Goal: Task Accomplishment & Management: Complete application form

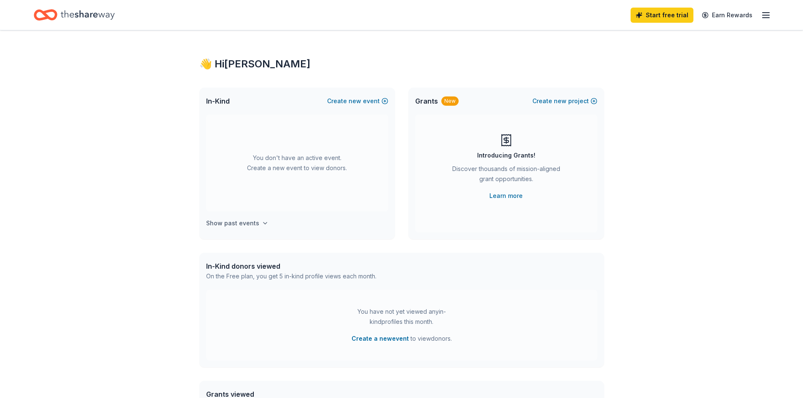
click at [262, 221] on icon "button" at bounding box center [265, 223] width 7 height 7
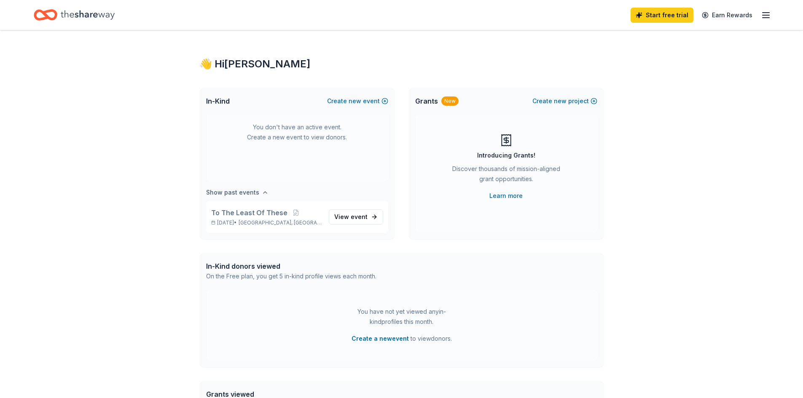
scroll to position [31, 0]
click at [365, 216] on link "View event" at bounding box center [356, 216] width 54 height 15
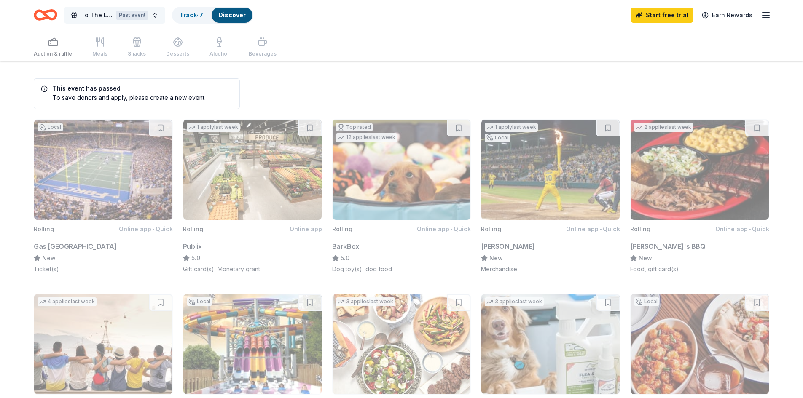
click at [133, 16] on div "Past event" at bounding box center [132, 15] width 32 height 9
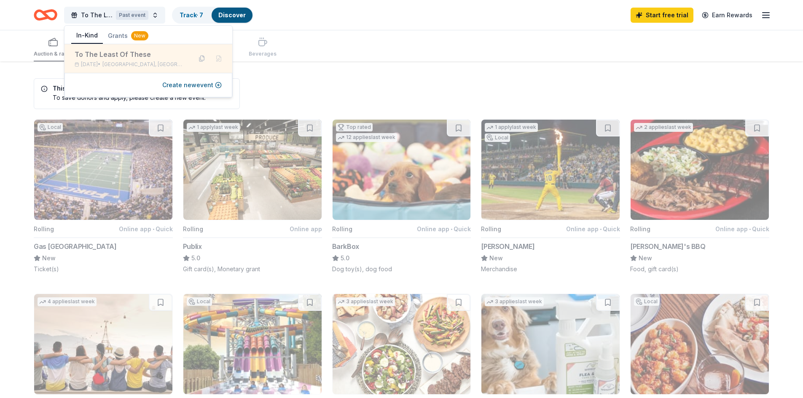
click at [106, 60] on div "To The Least Of These Nov 19, 2023 • Bethlehem, GA" at bounding box center [130, 58] width 110 height 19
click at [173, 86] on button "Create new event" at bounding box center [191, 85] width 59 height 10
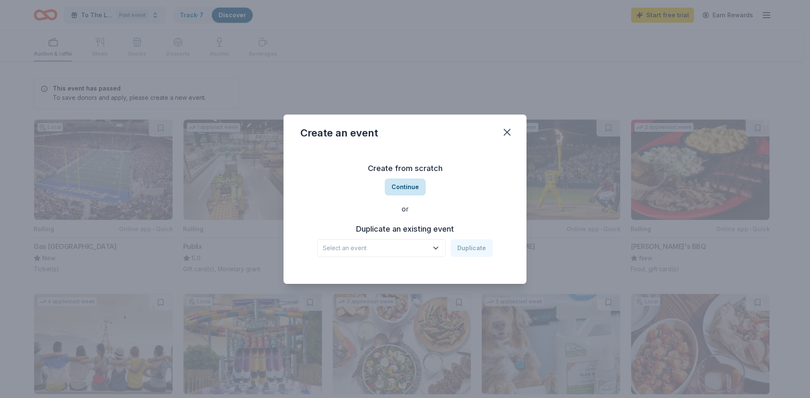
click at [406, 189] on button "Continue" at bounding box center [405, 187] width 41 height 17
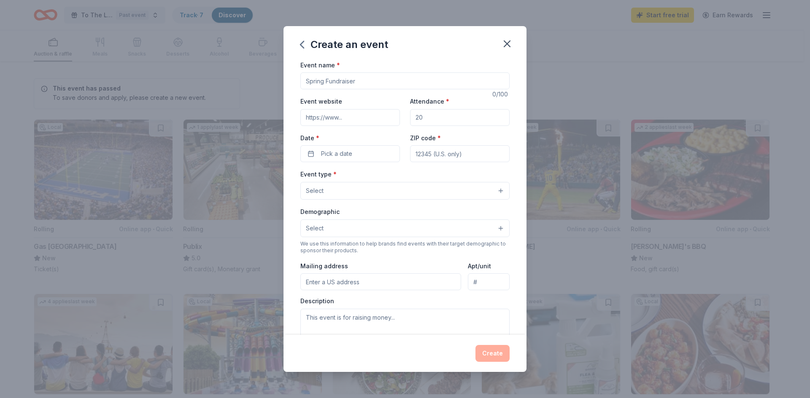
click at [371, 83] on input "Event name *" at bounding box center [404, 81] width 209 height 17
type input "t"
type input "To the Least Of These"
click at [431, 120] on input "Attendance *" at bounding box center [460, 117] width 100 height 17
type input "300"
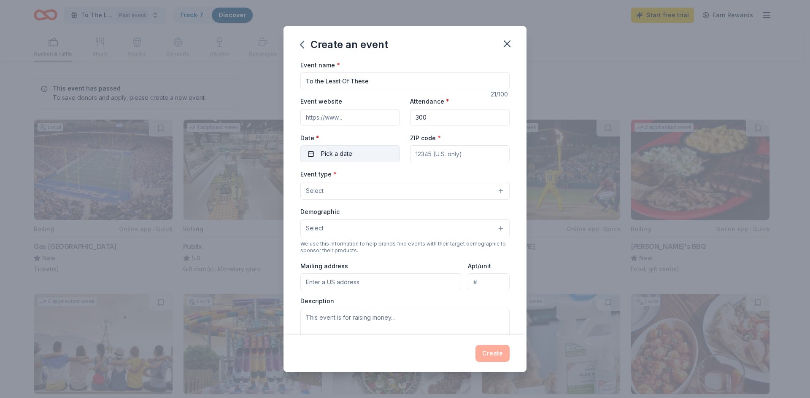
click at [352, 155] on button "Pick a date" at bounding box center [350, 153] width 100 height 17
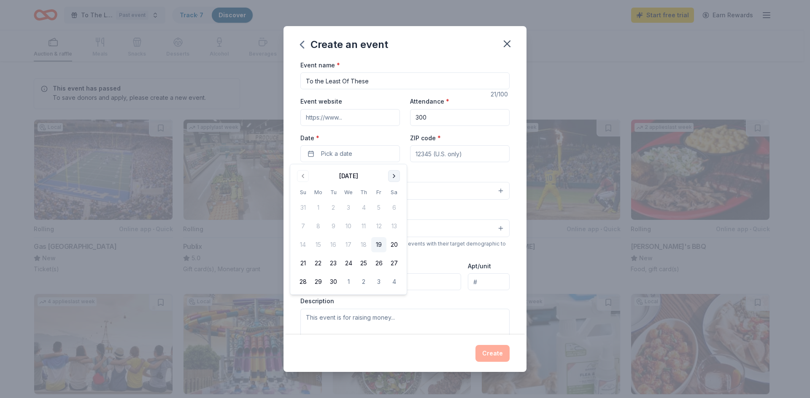
click at [396, 173] on button "Go to next month" at bounding box center [394, 176] width 12 height 12
click at [396, 266] on button "22" at bounding box center [393, 263] width 15 height 15
click at [488, 151] on input "ZIP code *" at bounding box center [460, 153] width 100 height 17
type input "30680"
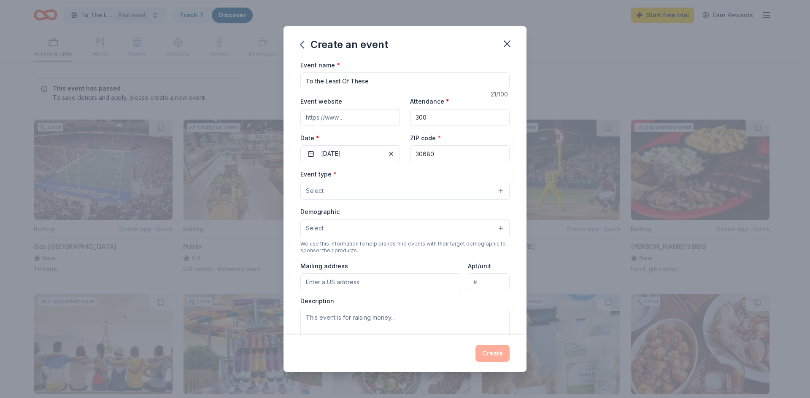
type input "115 Patrick Mill Road SW"
click at [495, 192] on button "Select" at bounding box center [404, 191] width 209 height 18
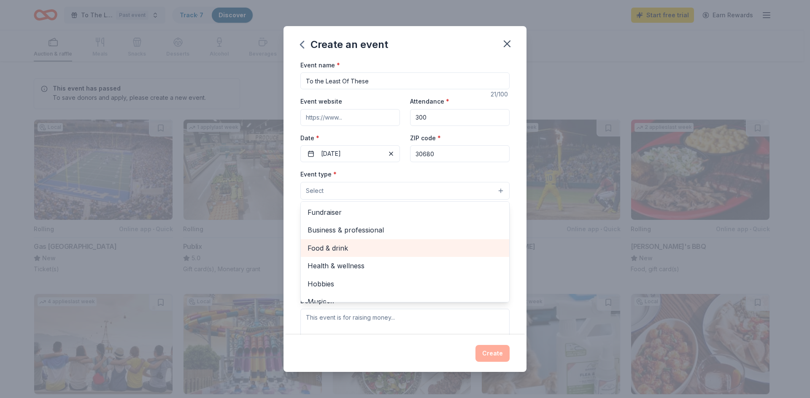
scroll to position [28, 0]
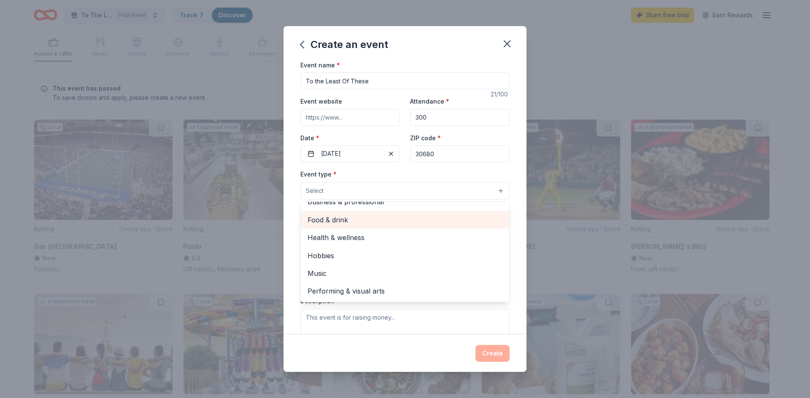
click at [339, 218] on span "Food & drink" at bounding box center [404, 220] width 195 height 11
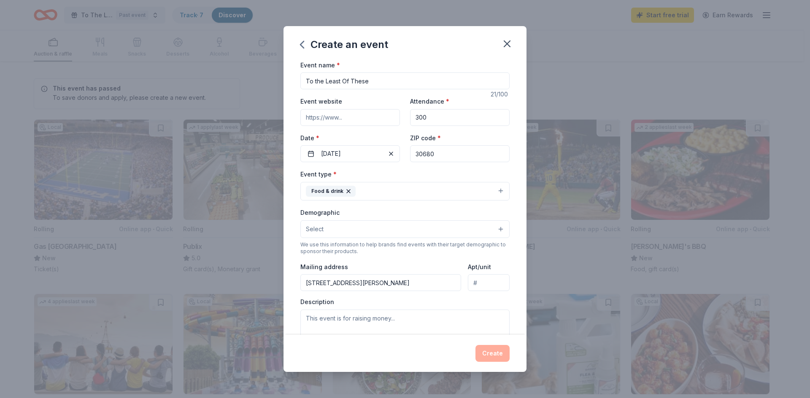
click at [422, 191] on button "Food & drink" at bounding box center [404, 191] width 209 height 19
click at [491, 229] on button "Select" at bounding box center [404, 230] width 209 height 18
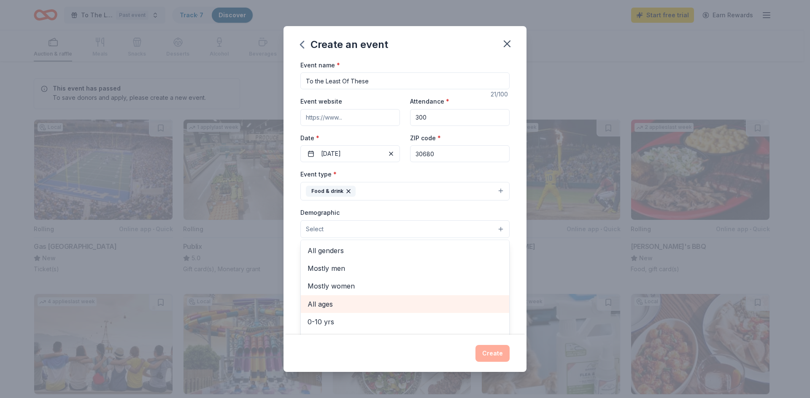
click at [324, 306] on span "All ages" at bounding box center [404, 304] width 195 height 11
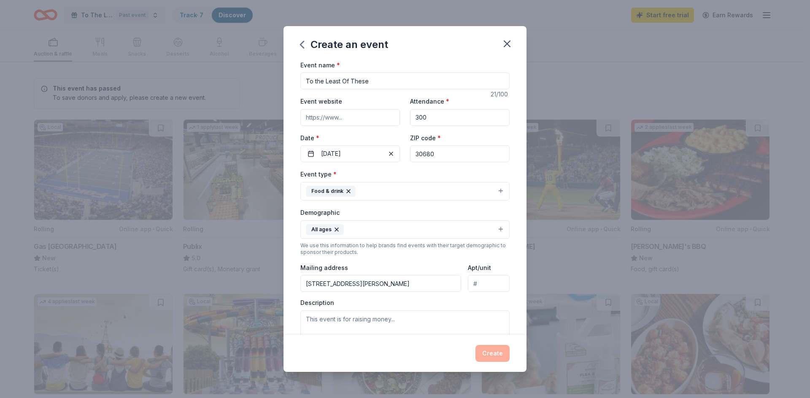
click at [422, 221] on button "All ages" at bounding box center [404, 230] width 209 height 19
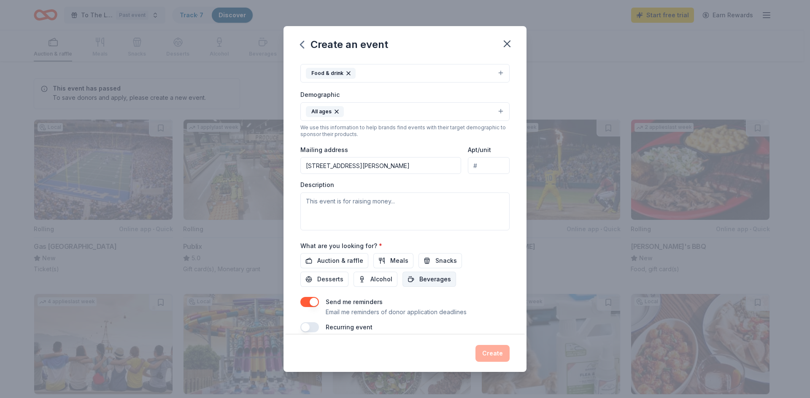
scroll to position [126, 0]
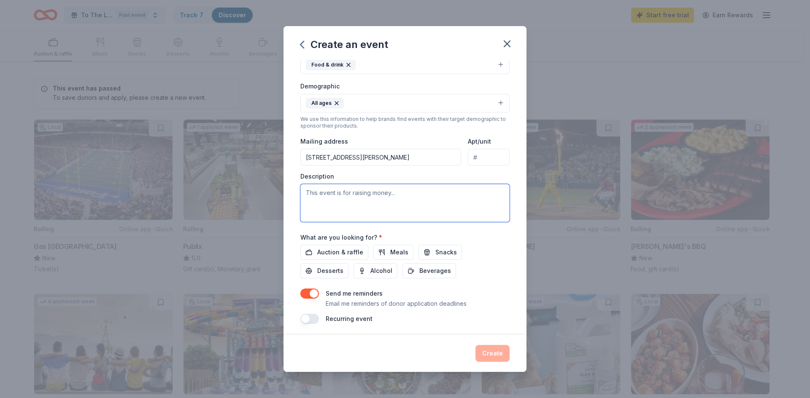
click at [331, 193] on textarea at bounding box center [404, 203] width 209 height 38
type textarea "Free Thanksgiving Outreach Meal for Homeless, Needy/Hungry, Public Safety Worke…"
click at [490, 288] on div "Event name * To the Least Of These 21 /100 Event website Attendance * 300 Date …" at bounding box center [404, 128] width 209 height 391
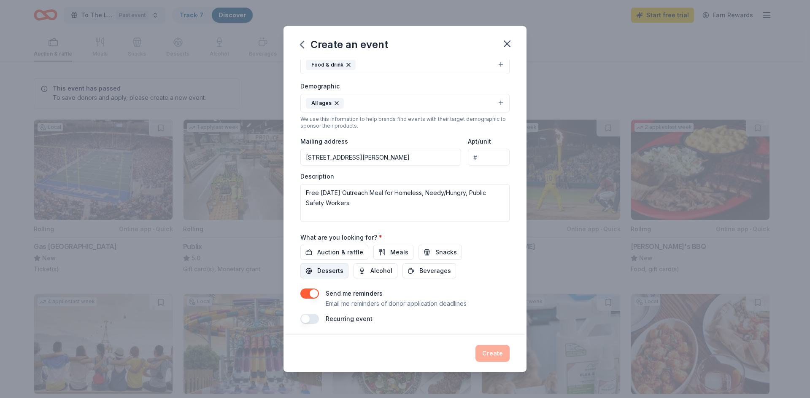
click at [331, 270] on span "Desserts" at bounding box center [330, 271] width 26 height 10
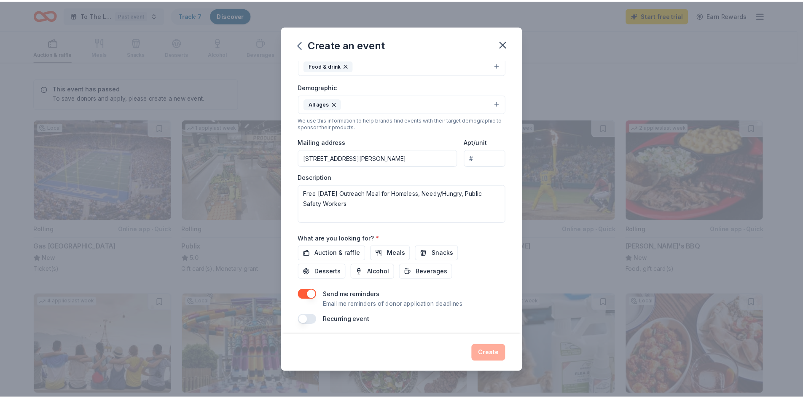
scroll to position [129, 0]
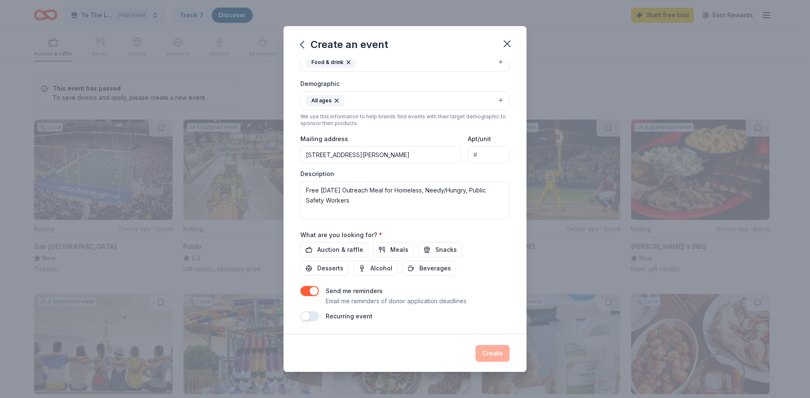
click at [498, 356] on div "Create" at bounding box center [404, 353] width 209 height 17
click at [412, 210] on textarea "Free Thanksgiving Outreach Meal for Homeless, Needy/Hungry, Public Safety Worke…" at bounding box center [404, 201] width 209 height 38
click at [338, 270] on span "Desserts" at bounding box center [330, 269] width 26 height 10
click at [492, 355] on button "Create" at bounding box center [492, 353] width 34 height 17
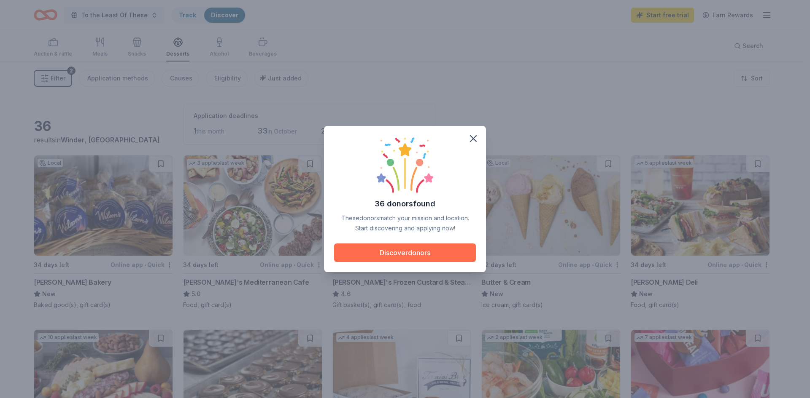
click at [412, 251] on button "Discover donors" at bounding box center [405, 253] width 142 height 19
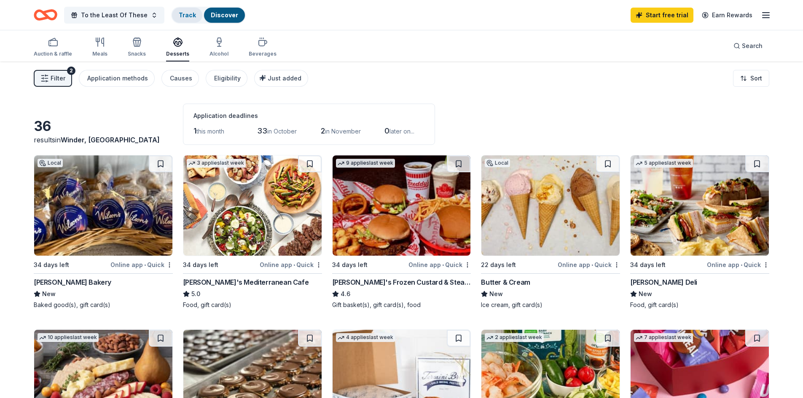
click at [179, 15] on link "Track" at bounding box center [187, 14] width 17 height 7
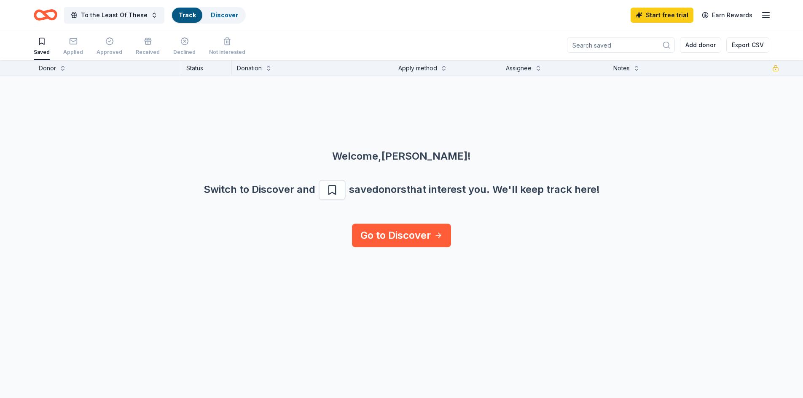
scroll to position [0, 0]
click at [414, 239] on link "Go to Discover" at bounding box center [401, 235] width 99 height 24
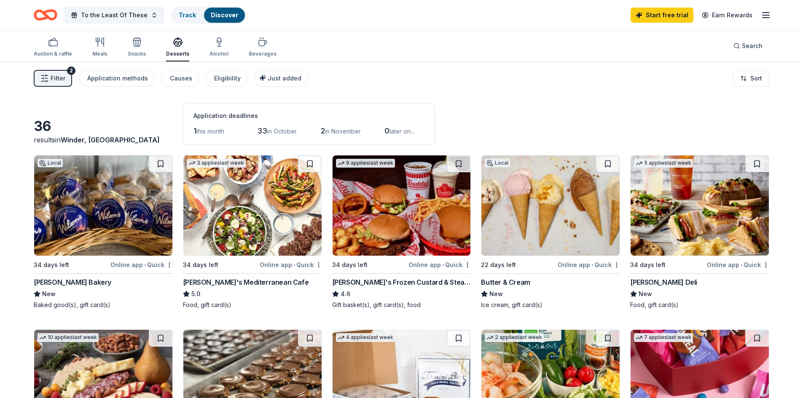
click at [59, 75] on span "Filter" at bounding box center [58, 78] width 15 height 10
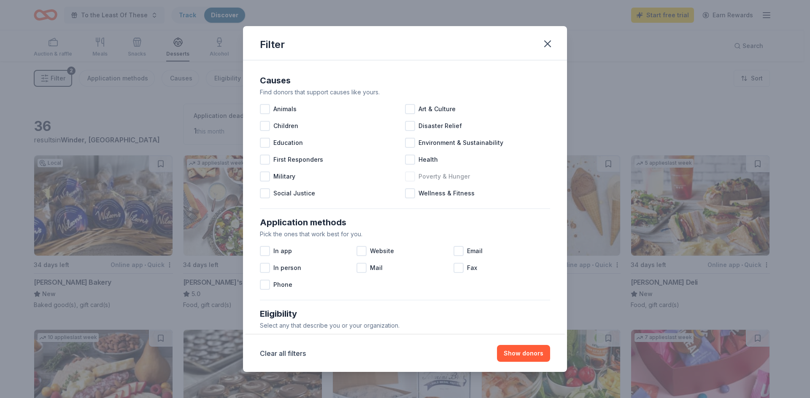
click at [405, 177] on div at bounding box center [410, 177] width 10 height 10
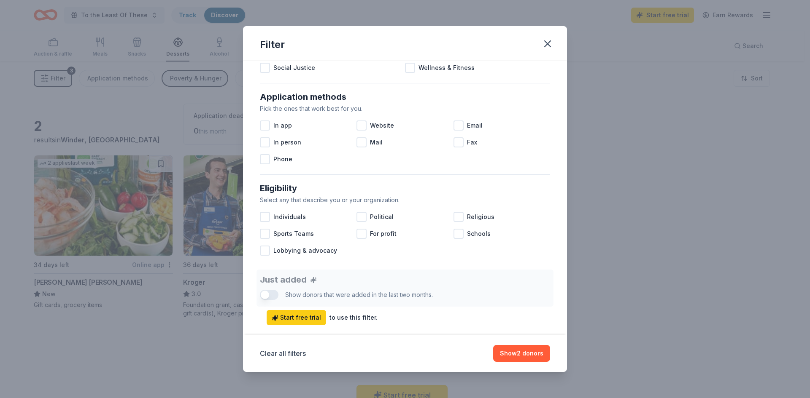
scroll to position [126, 0]
click at [453, 218] on div at bounding box center [458, 216] width 10 height 10
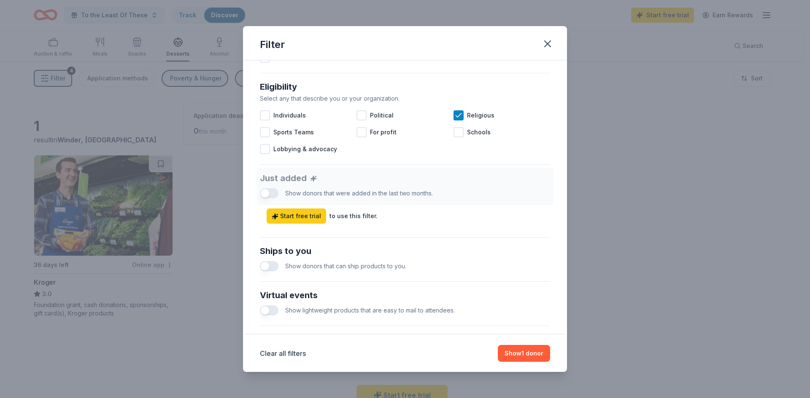
scroll to position [253, 0]
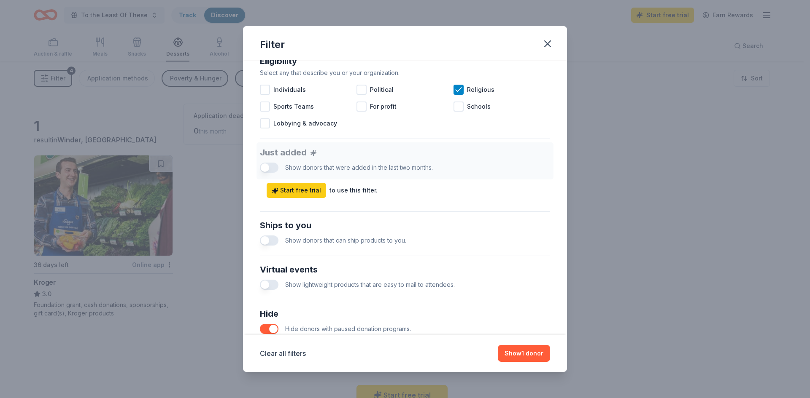
click at [272, 244] on button "button" at bounding box center [269, 241] width 19 height 10
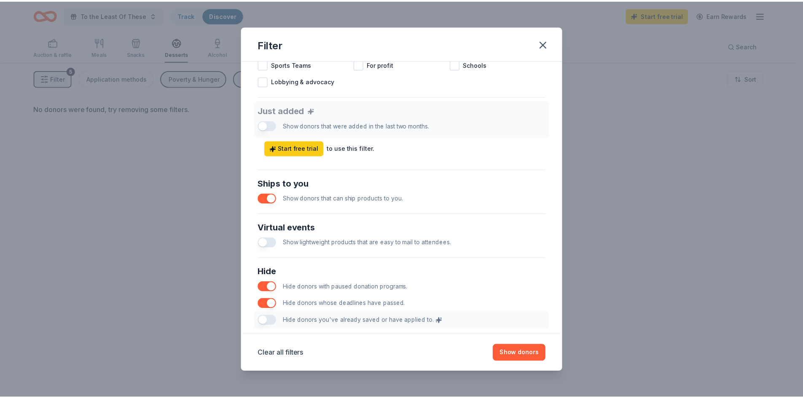
scroll to position [337, 0]
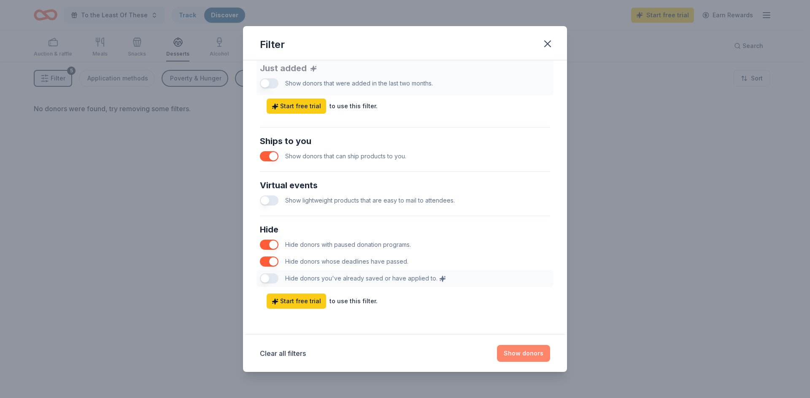
click at [516, 354] on button "Show donors" at bounding box center [523, 353] width 53 height 17
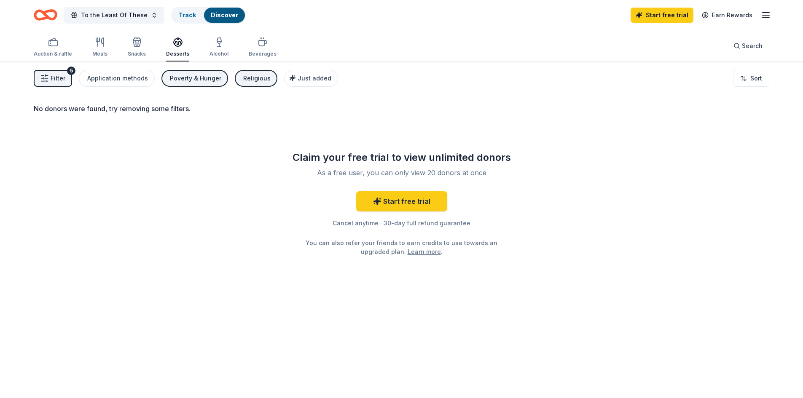
click at [245, 82] on div "Religious" at bounding box center [256, 78] width 27 height 10
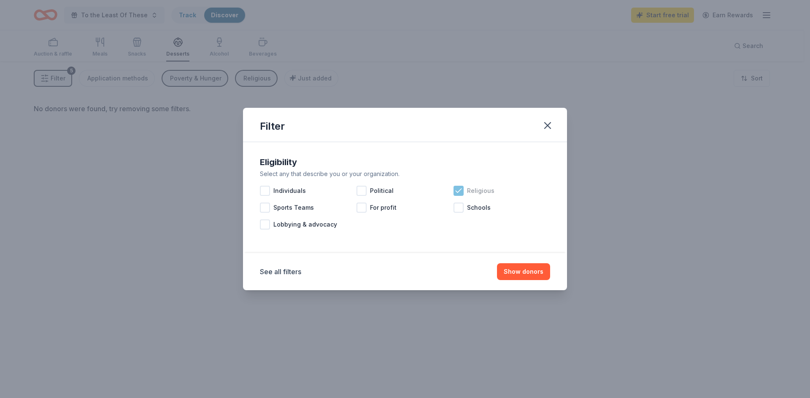
click at [459, 190] on icon at bounding box center [458, 191] width 8 height 8
click at [521, 269] on button "Show donors" at bounding box center [523, 272] width 53 height 17
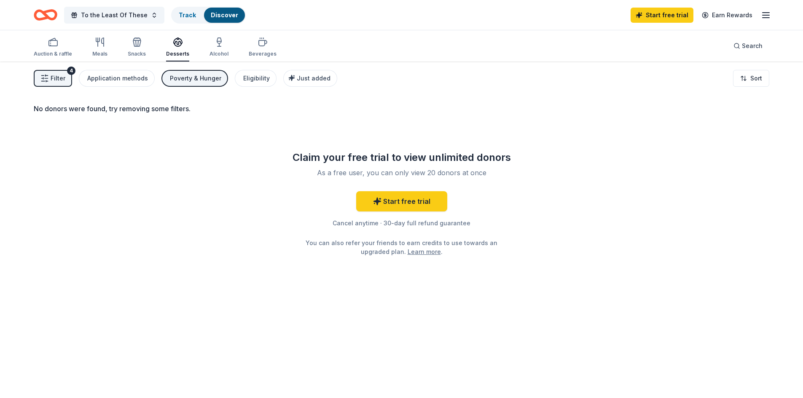
click at [198, 76] on div "Poverty & Hunger" at bounding box center [195, 78] width 51 height 10
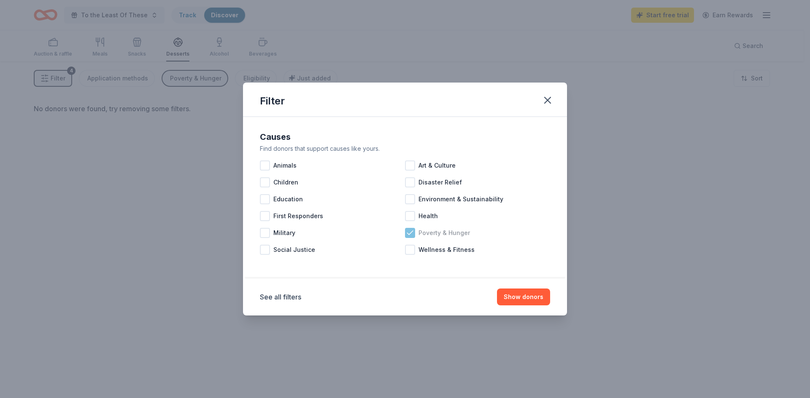
click at [410, 233] on icon at bounding box center [410, 233] width 8 height 8
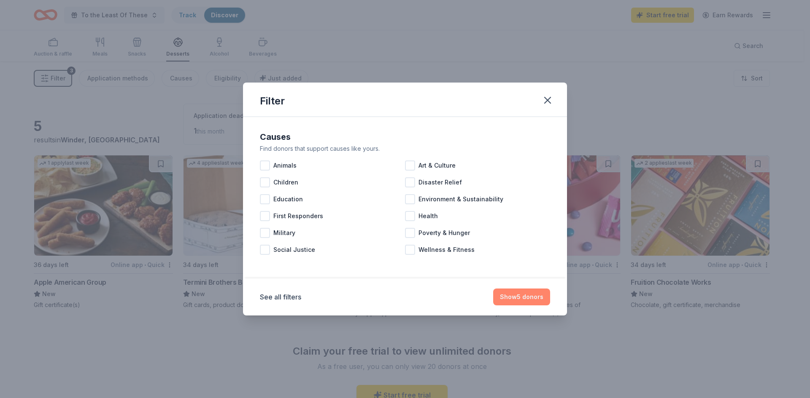
click at [516, 299] on button "Show 5 donors" at bounding box center [521, 297] width 57 height 17
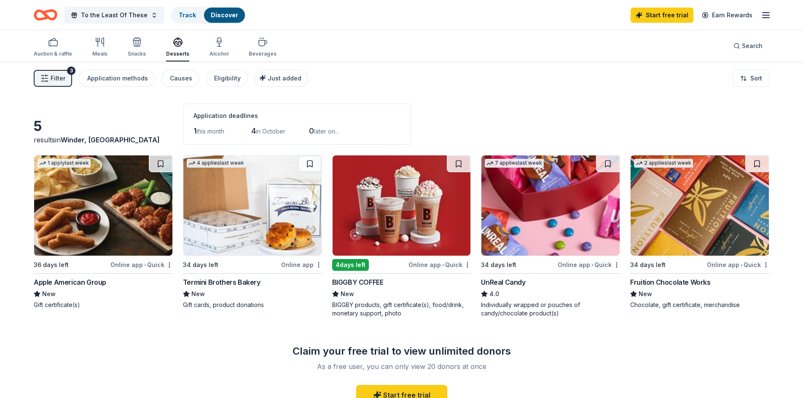
click at [229, 224] on img at bounding box center [252, 206] width 138 height 100
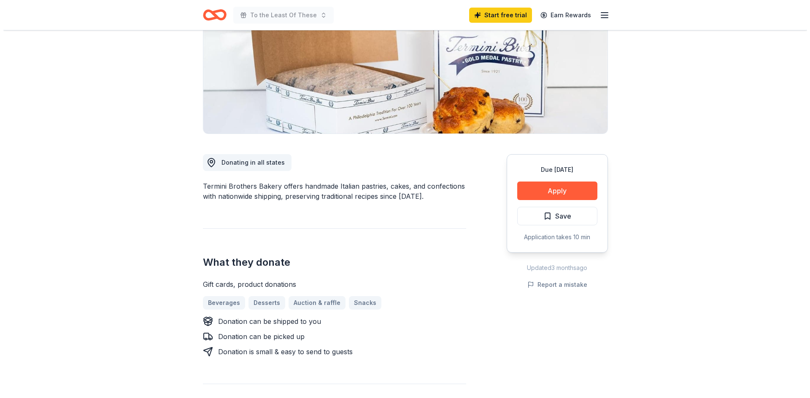
scroll to position [126, 0]
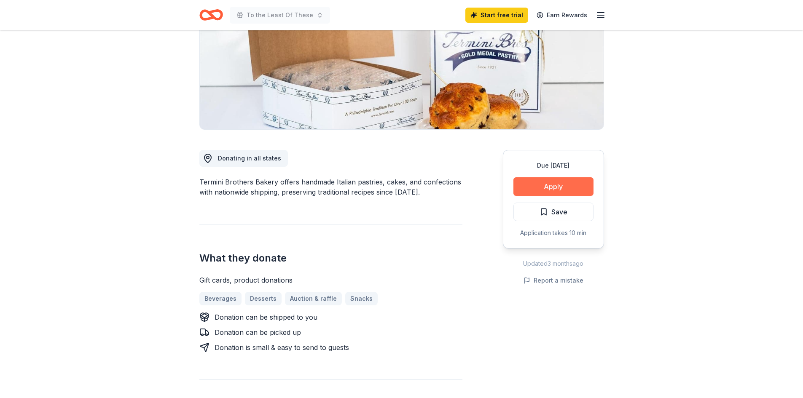
click at [551, 187] on button "Apply" at bounding box center [554, 187] width 80 height 19
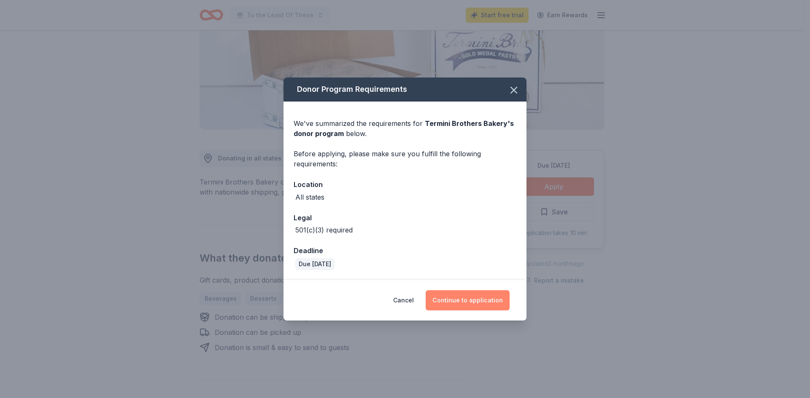
click at [463, 302] on button "Continue to application" at bounding box center [467, 301] width 84 height 20
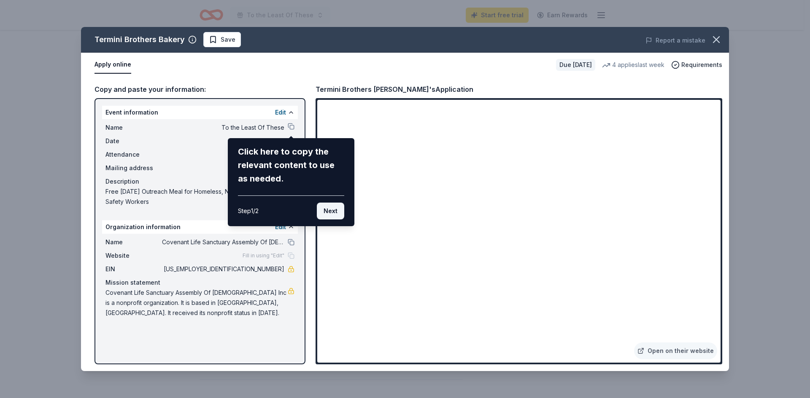
click at [335, 208] on button "Next" at bounding box center [330, 211] width 27 height 17
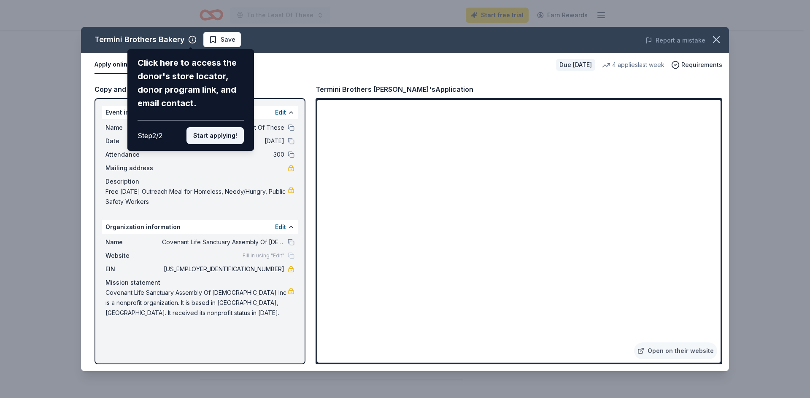
click at [206, 135] on button "Start applying!" at bounding box center [214, 135] width 57 height 17
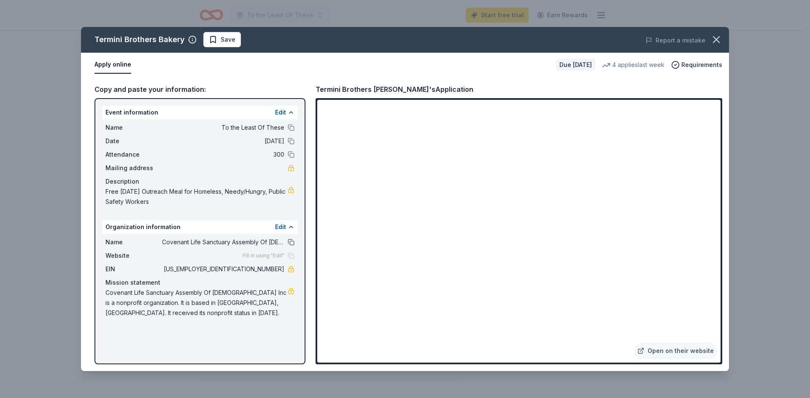
click at [292, 242] on button at bounding box center [291, 242] width 7 height 7
click at [290, 256] on div "Fill in using "Edit"" at bounding box center [268, 256] width 52 height 7
click at [276, 253] on span "Fill in using "Edit"" at bounding box center [263, 256] width 42 height 7
click at [122, 254] on span "Website" at bounding box center [133, 256] width 57 height 10
click at [688, 64] on span "Requirements" at bounding box center [701, 65] width 41 height 10
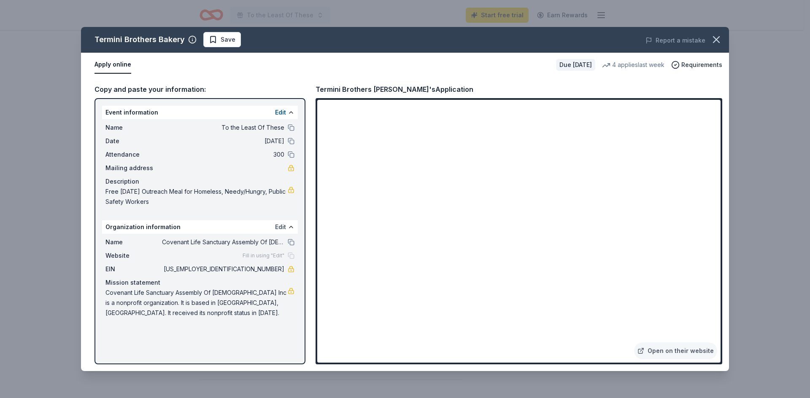
click at [280, 226] on button "Edit" at bounding box center [280, 227] width 11 height 10
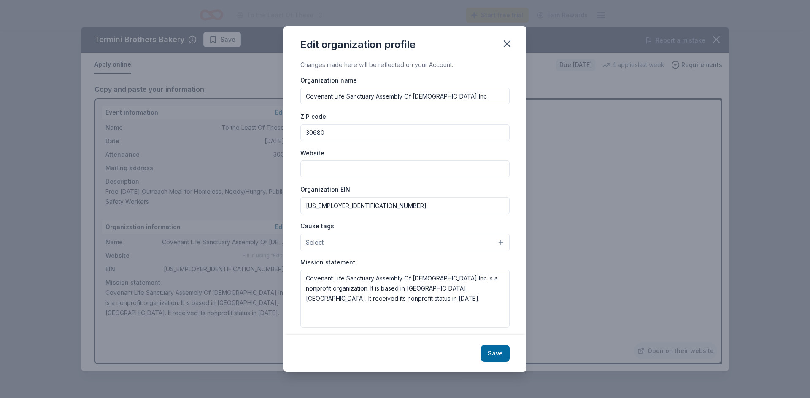
click at [324, 165] on input "Website" at bounding box center [404, 169] width 209 height 17
type input "www.thecovenantlife.com"
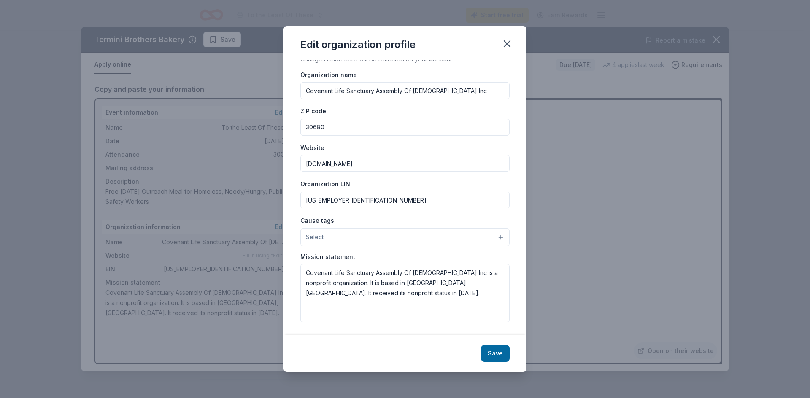
scroll to position [6, 0]
click at [499, 353] on button "Save" at bounding box center [495, 353] width 29 height 17
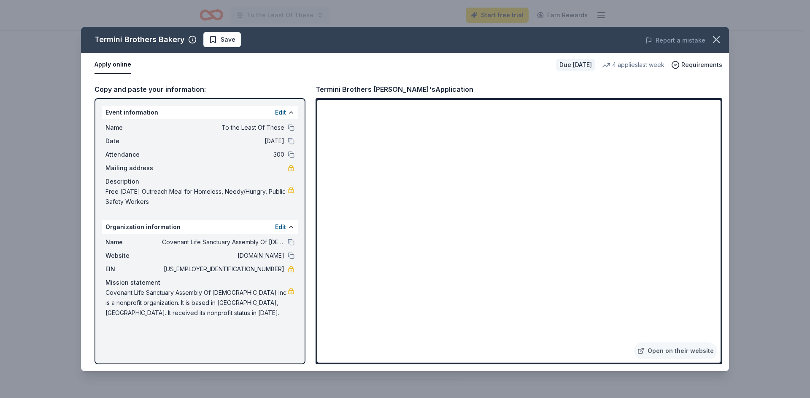
click at [295, 257] on div "Name Covenant Life Sanctuary Assembly Of God Inc Website www.thecovenantlife.co…" at bounding box center [200, 278] width 196 height 88
click at [291, 257] on button at bounding box center [291, 256] width 7 height 7
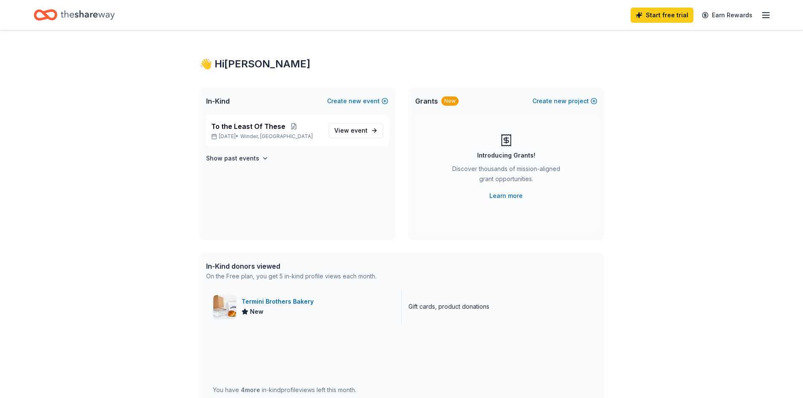
click at [248, 304] on div "Termini Brothers Bakery" at bounding box center [279, 302] width 75 height 10
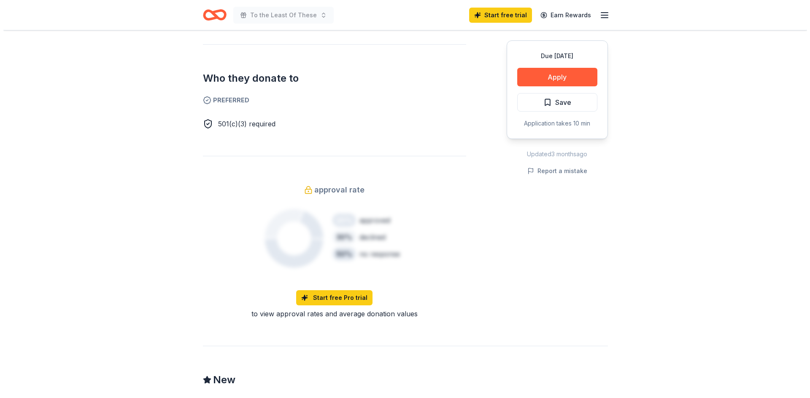
scroll to position [337, 0]
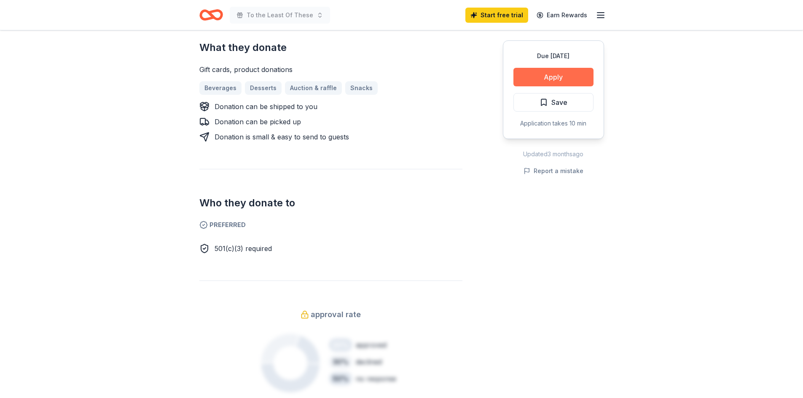
click at [544, 78] on button "Apply" at bounding box center [554, 77] width 80 height 19
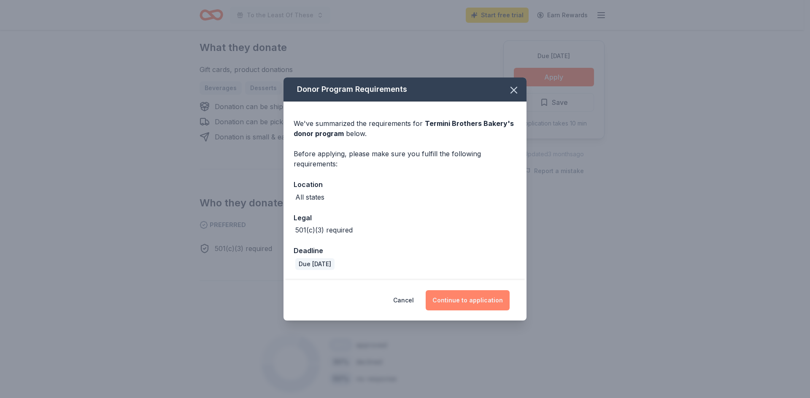
click at [467, 297] on button "Continue to application" at bounding box center [467, 301] width 84 height 20
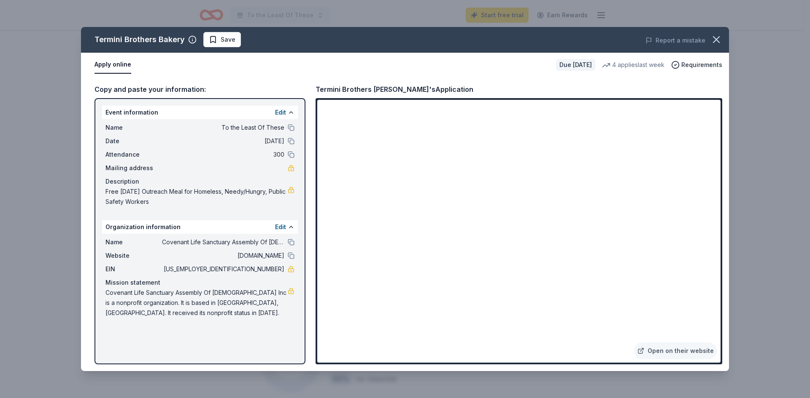
drag, startPoint x: 244, startPoint y: 292, endPoint x: 260, endPoint y: 293, distance: 16.5
click at [260, 293] on span "Covenant Life Sanctuary Assembly Of God Inc is a nonprofit organization. It is …" at bounding box center [196, 303] width 182 height 30
click at [260, 294] on span "Covenant Life Sanctuary Assembly Of God Inc is a nonprofit organization. It is …" at bounding box center [196, 303] width 182 height 30
click at [286, 285] on div "Start free Pro trial to enable copy and paste Start free Pro trial to enable co…" at bounding box center [291, 277] width 84 height 19
click at [279, 279] on div "Start free Pro trial to enable copy and paste Start free Pro trial to enable co…" at bounding box center [291, 277] width 84 height 19
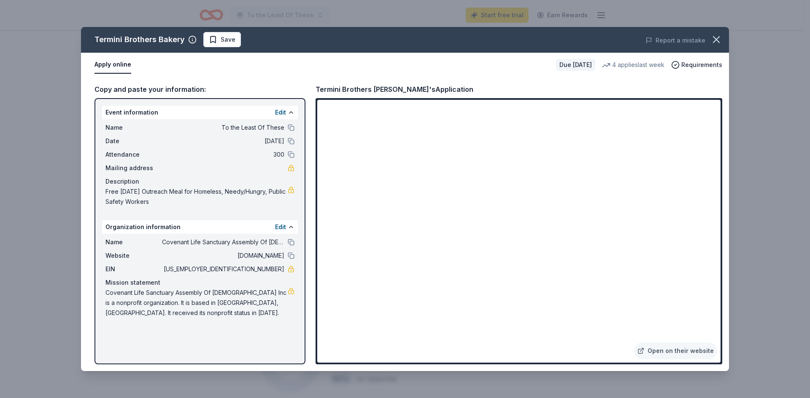
click at [180, 287] on div "Mission statement" at bounding box center [199, 283] width 189 height 10
click at [282, 229] on button "Edit" at bounding box center [280, 227] width 11 height 10
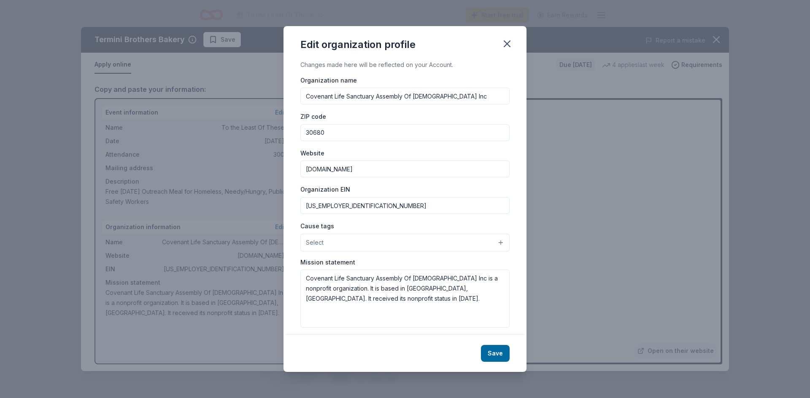
drag, startPoint x: 381, startPoint y: 170, endPoint x: 301, endPoint y: 178, distance: 80.1
click at [301, 178] on div "Organization name Covenant Life Sanctuary Assembly Of God Inc ZIP code 30680 We…" at bounding box center [404, 201] width 209 height 253
click at [510, 46] on icon "button" at bounding box center [507, 44] width 12 height 12
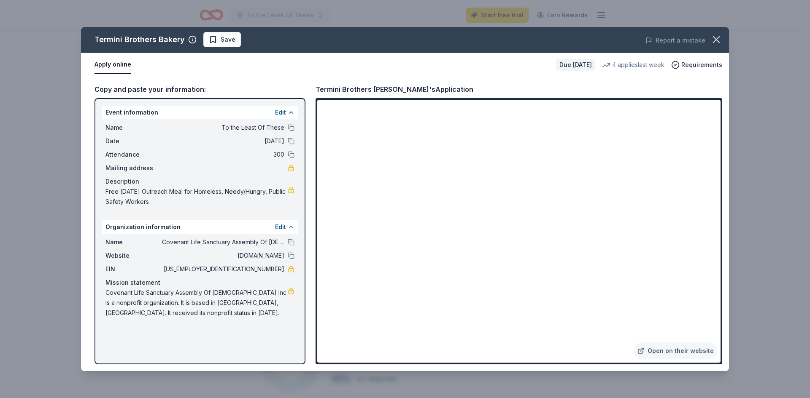
click at [292, 224] on button at bounding box center [291, 227] width 7 height 7
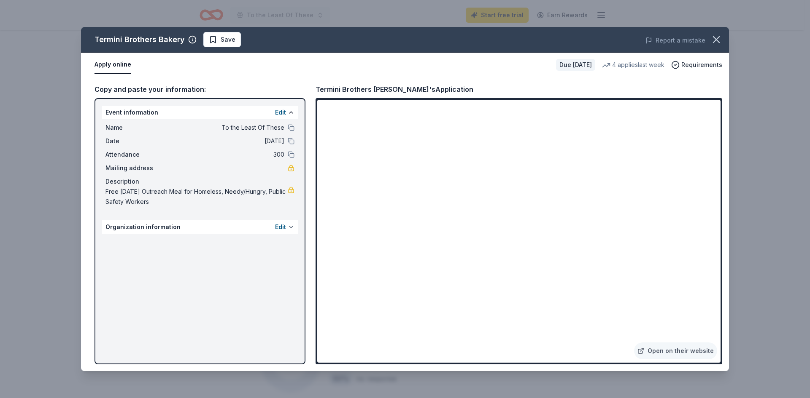
click at [289, 229] on button at bounding box center [291, 227] width 7 height 7
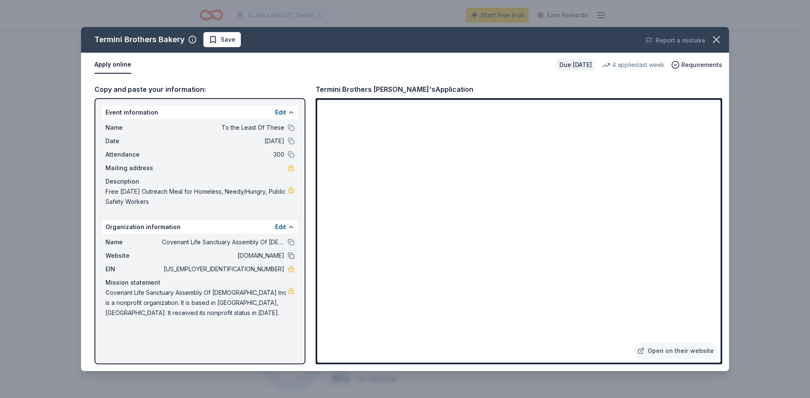
click at [291, 257] on button at bounding box center [291, 256] width 7 height 7
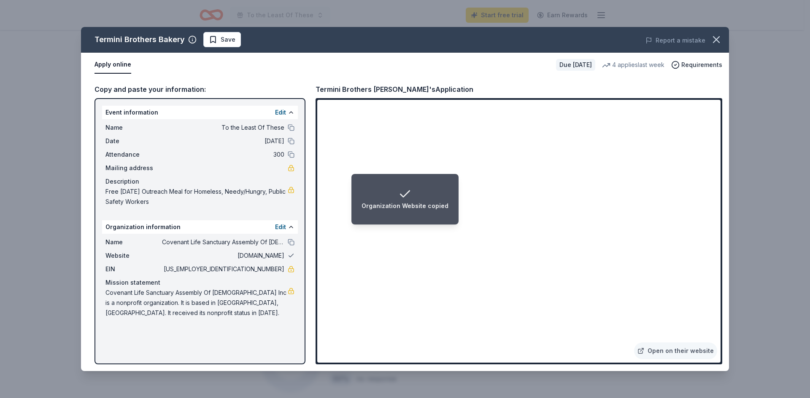
click at [291, 257] on button at bounding box center [291, 256] width 7 height 7
click at [289, 331] on div "Event information Edit Name To the Least Of These Date 11/22/25 Attendance 300 …" at bounding box center [199, 231] width 211 height 266
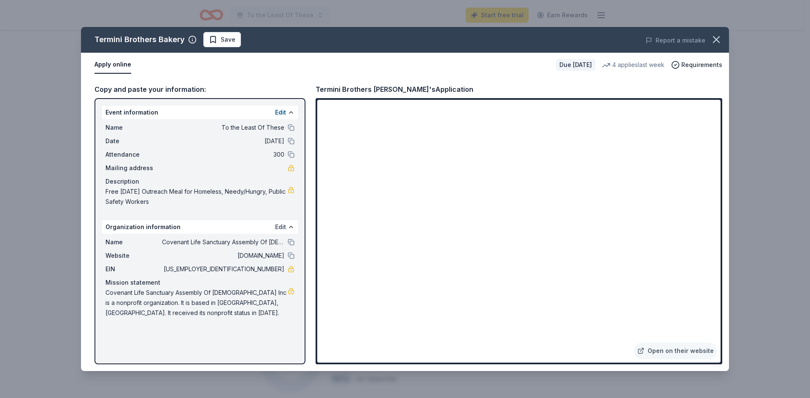
click at [283, 226] on button "Edit" at bounding box center [280, 227] width 11 height 10
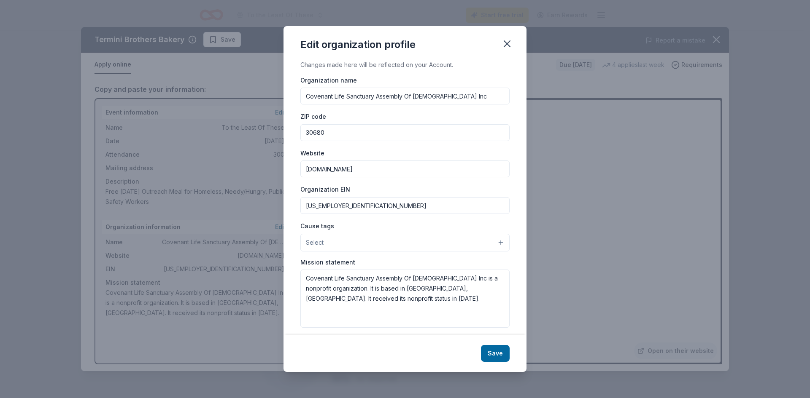
drag, startPoint x: 389, startPoint y: 170, endPoint x: 300, endPoint y: 175, distance: 89.1
click at [300, 175] on div "Changes made here will be reflected on your Account. Organization name Covenant…" at bounding box center [404, 198] width 243 height 276
paste input "[URL][DOMAIN_NAME]"
type input "[URL][DOMAIN_NAME]"
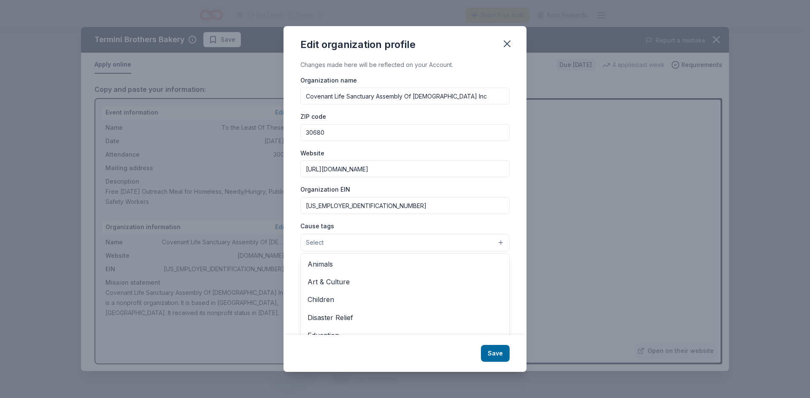
click at [493, 243] on button "Select" at bounding box center [404, 243] width 209 height 18
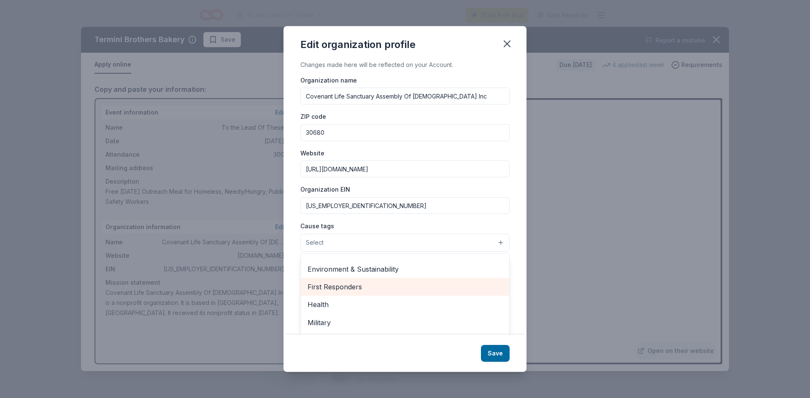
scroll to position [118, 0]
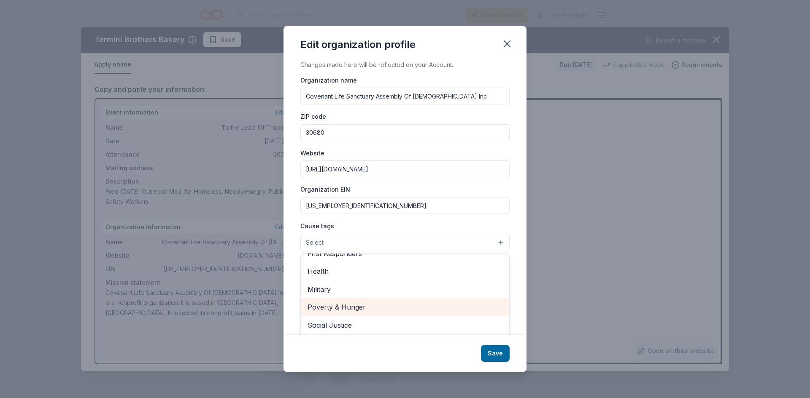
click at [368, 309] on span "Poverty & Hunger" at bounding box center [404, 307] width 195 height 11
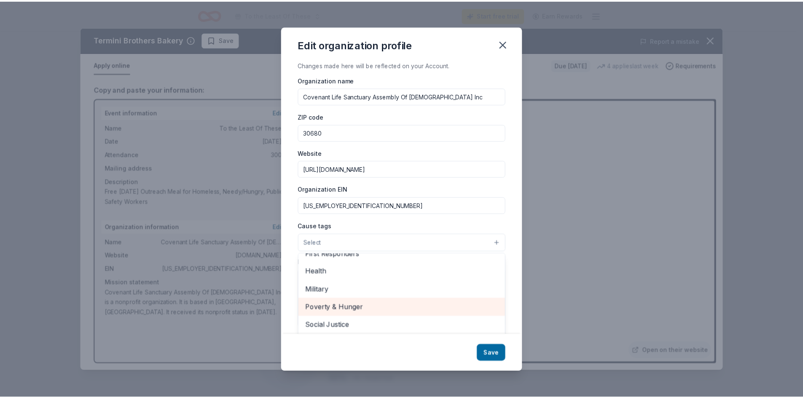
scroll to position [100, 0]
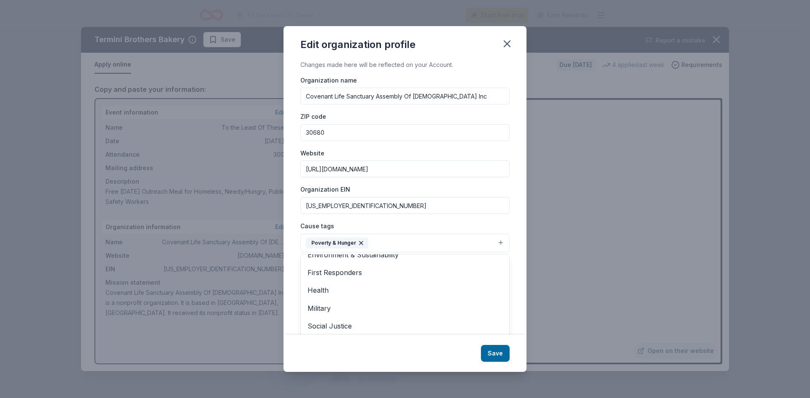
click at [358, 243] on icon "button" at bounding box center [361, 243] width 7 height 7
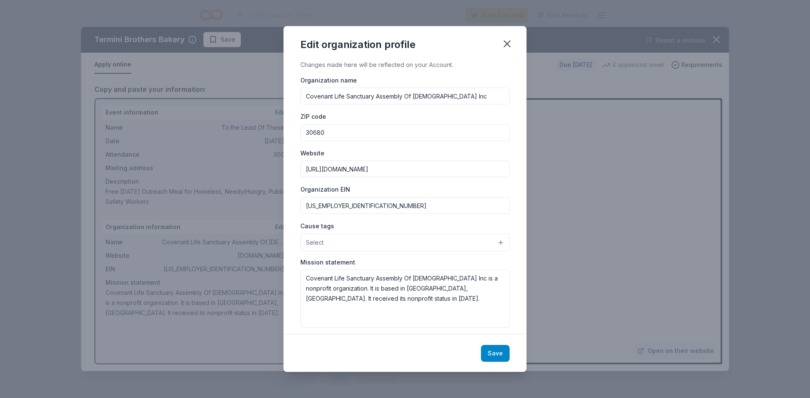
click at [492, 354] on button "Save" at bounding box center [495, 353] width 29 height 17
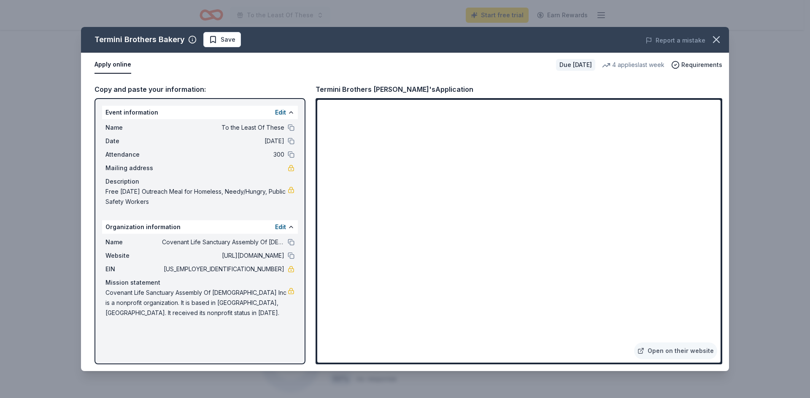
click at [254, 267] on span "[US_EMPLOYER_IDENTIFICATION_NUMBER]" at bounding box center [223, 269] width 122 height 10
click at [715, 38] on icon "button" at bounding box center [716, 40] width 6 height 6
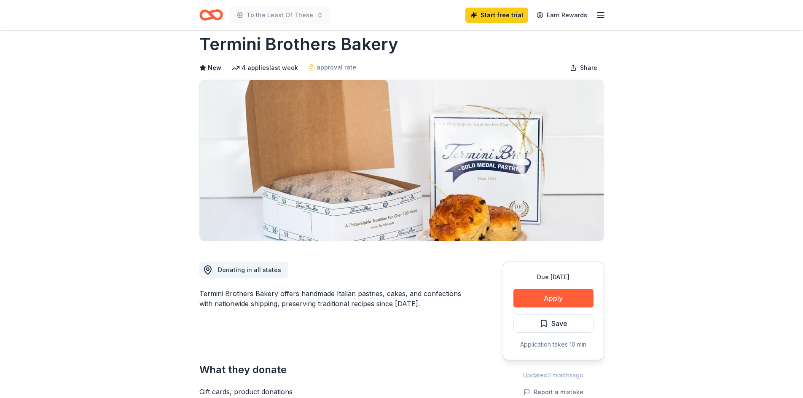
scroll to position [0, 0]
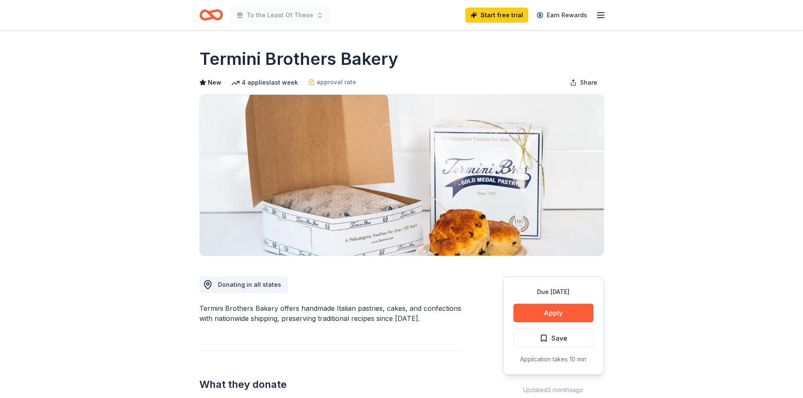
click at [600, 13] on icon "button" at bounding box center [601, 15] width 10 height 10
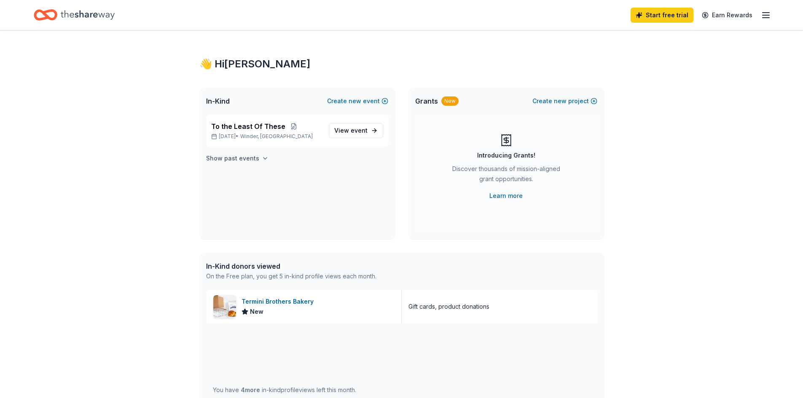
click at [263, 155] on icon "button" at bounding box center [265, 158] width 7 height 7
click at [344, 133] on span "View event" at bounding box center [350, 131] width 33 height 10
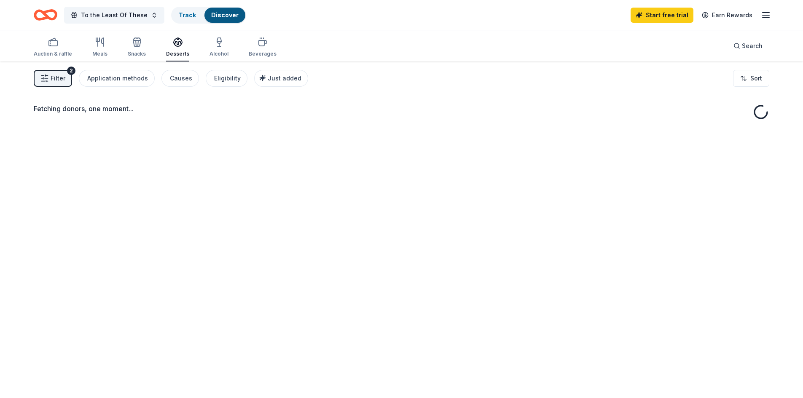
click at [371, 131] on div "Fetching donors, one moment..." at bounding box center [401, 261] width 803 height 398
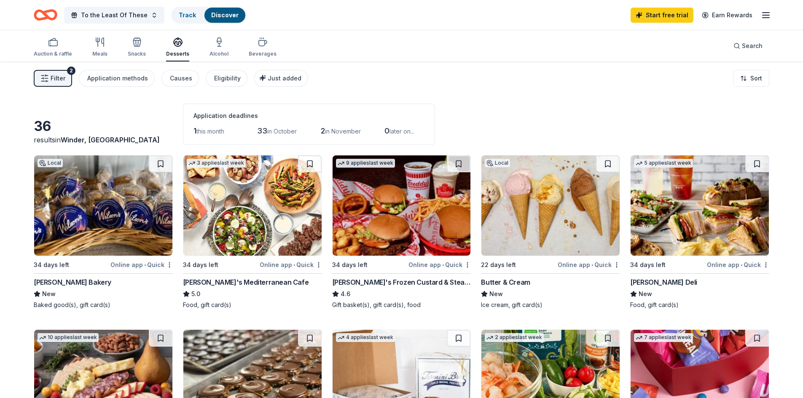
click at [125, 265] on div "Online app • Quick" at bounding box center [141, 265] width 62 height 11
click at [260, 49] on div "Beverages" at bounding box center [263, 47] width 28 height 20
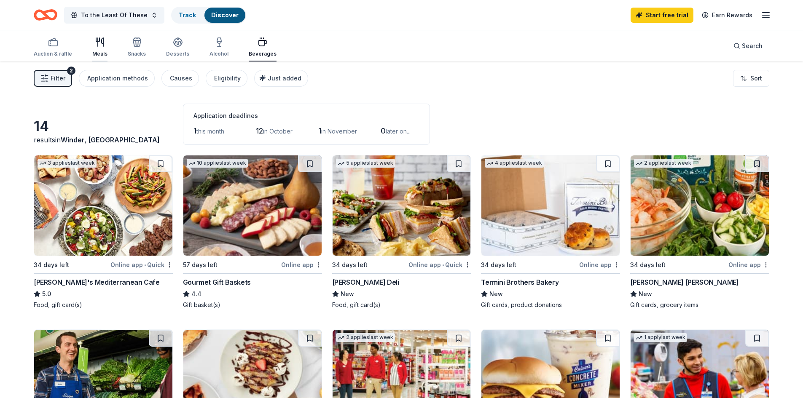
click at [100, 49] on div "Meals" at bounding box center [99, 47] width 15 height 20
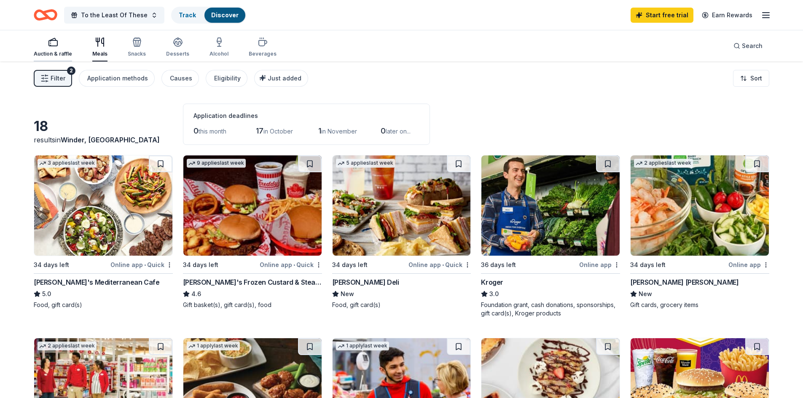
click at [51, 45] on icon "button" at bounding box center [53, 42] width 10 height 10
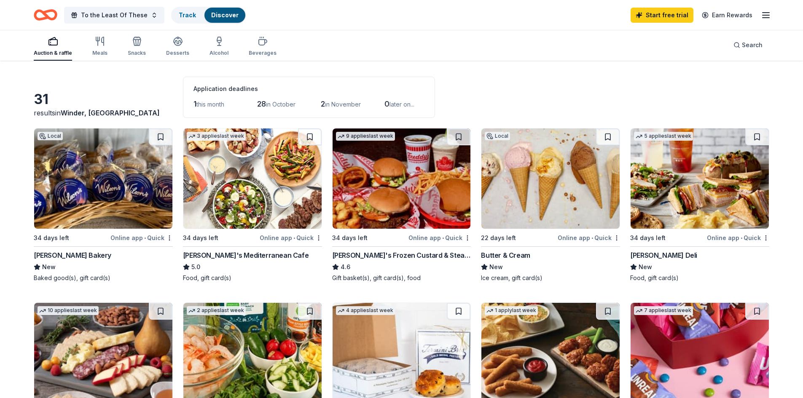
scroll to position [42, 0]
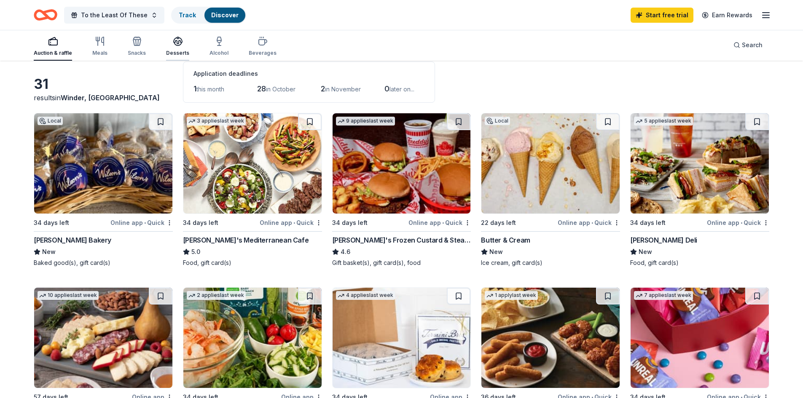
click at [173, 46] on icon "button" at bounding box center [178, 41] width 10 height 10
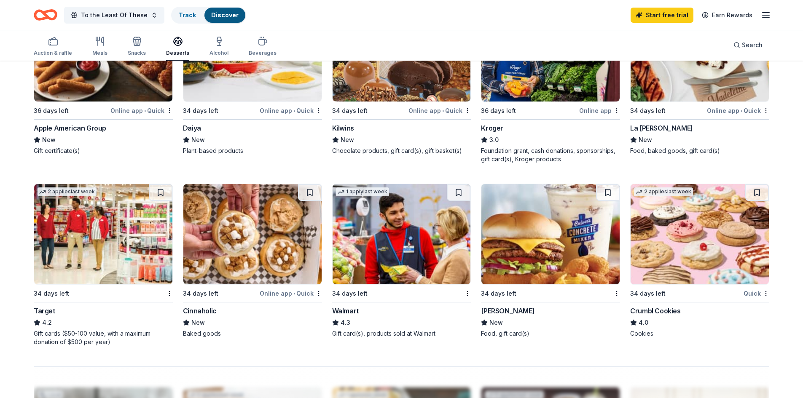
scroll to position [548, 0]
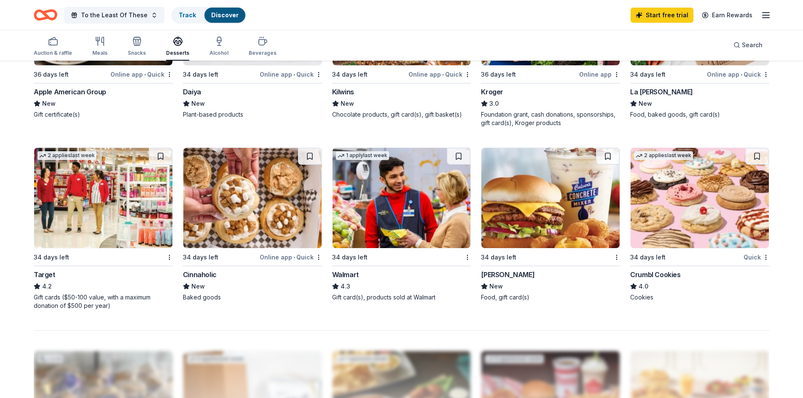
click at [393, 202] on img at bounding box center [402, 198] width 138 height 100
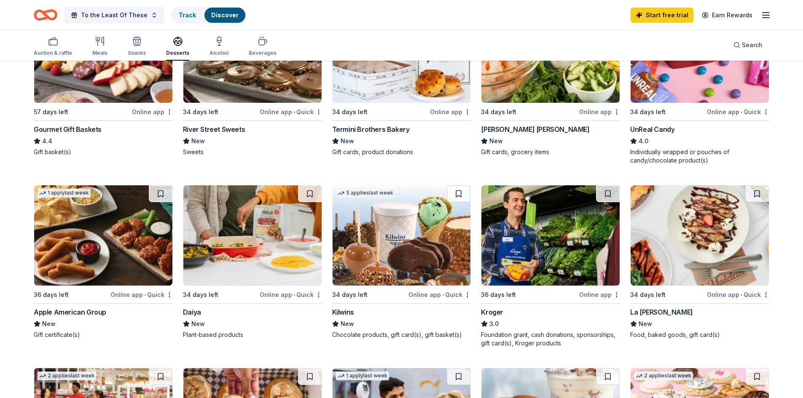
scroll to position [312, 0]
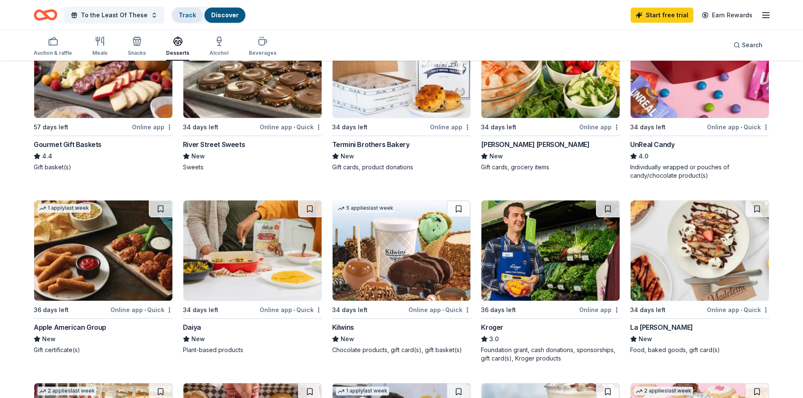
click at [183, 11] on link "Track" at bounding box center [187, 14] width 17 height 7
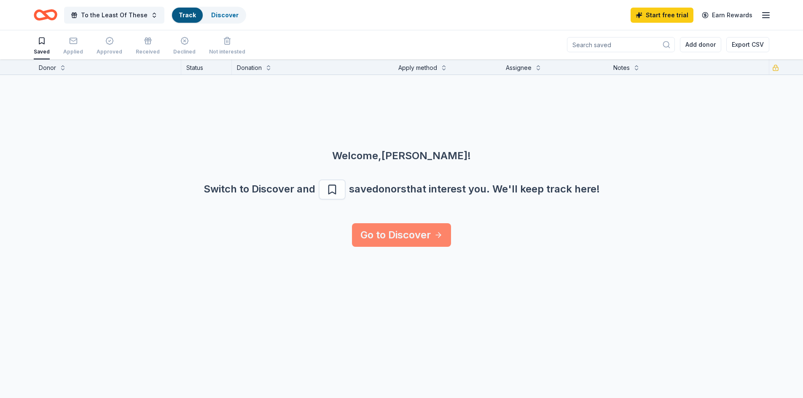
click at [443, 233] on icon at bounding box center [438, 235] width 8 height 8
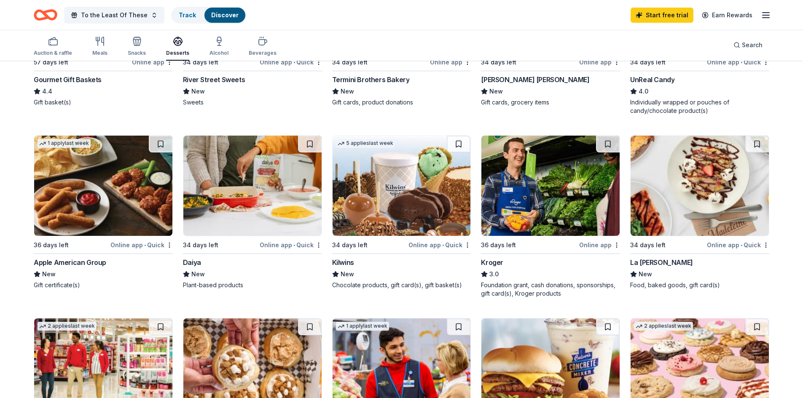
scroll to position [422, 0]
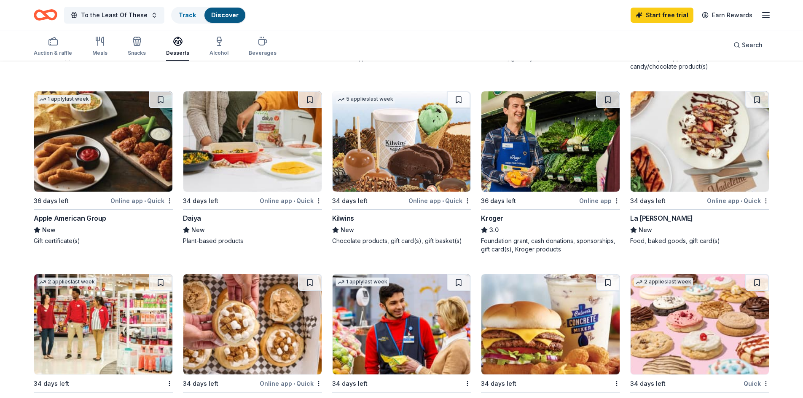
click at [595, 199] on div "Online app" at bounding box center [599, 201] width 41 height 11
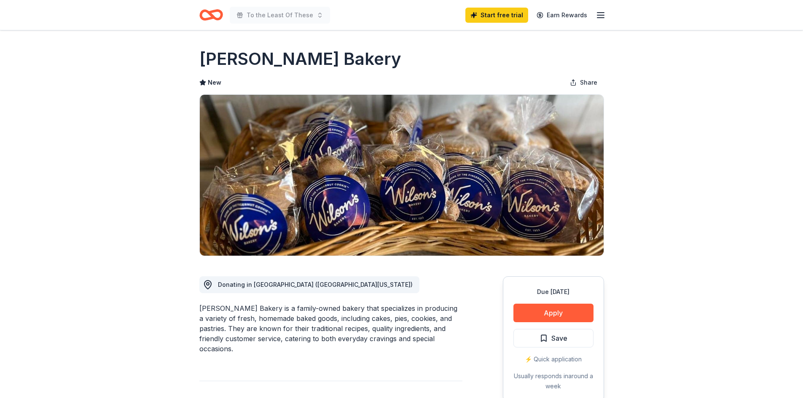
click at [265, 59] on h1 "[PERSON_NAME] Bakery" at bounding box center [300, 59] width 202 height 24
click at [604, 18] on line "button" at bounding box center [600, 18] width 7 height 0
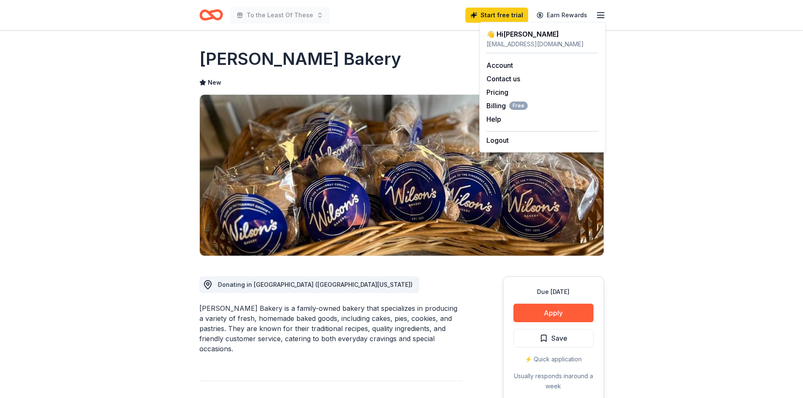
click at [604, 18] on line "button" at bounding box center [600, 18] width 7 height 0
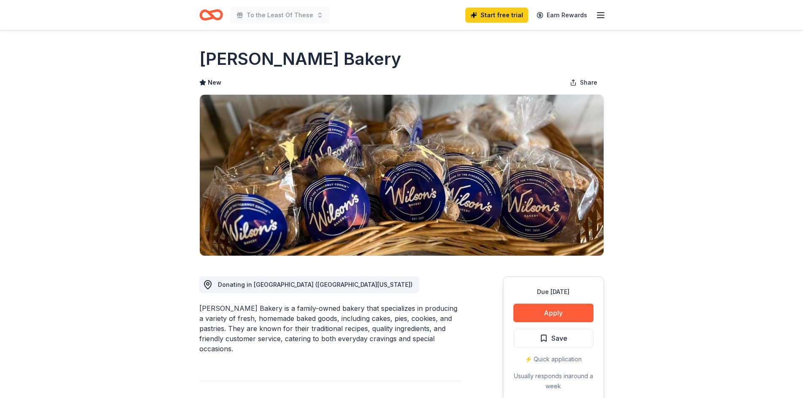
click at [231, 285] on span "Donating in [GEOGRAPHIC_DATA] ([GEOGRAPHIC_DATA][US_STATE])" at bounding box center [315, 284] width 195 height 7
click at [242, 308] on div "[PERSON_NAME] Bakery is a family-owned bakery that specializes in producing a v…" at bounding box center [330, 329] width 263 height 51
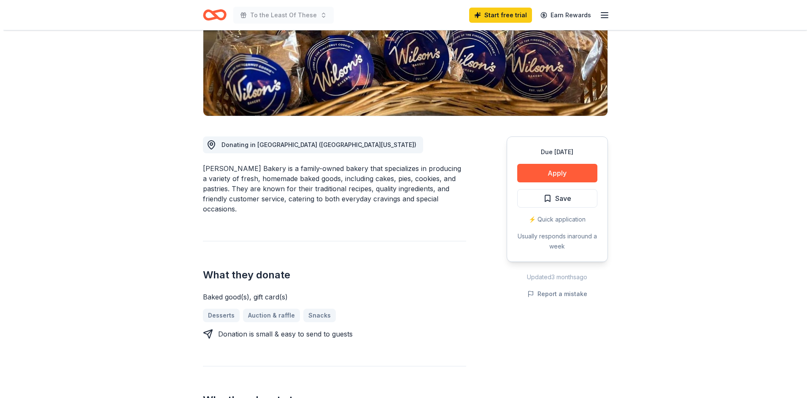
scroll to position [169, 0]
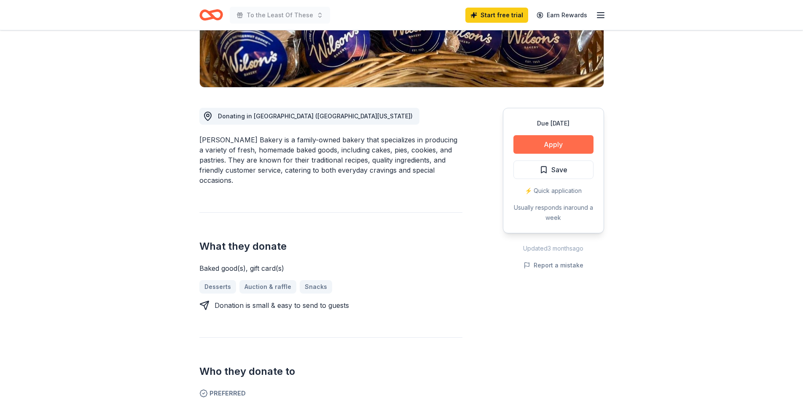
click at [547, 146] on button "Apply" at bounding box center [554, 144] width 80 height 19
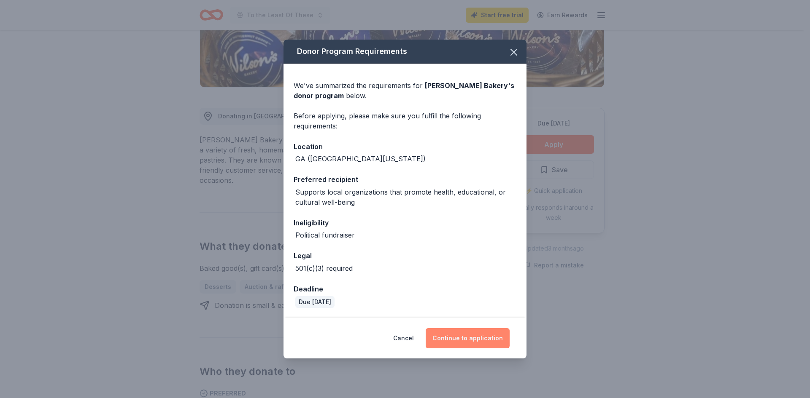
click at [457, 336] on button "Continue to application" at bounding box center [467, 338] width 84 height 20
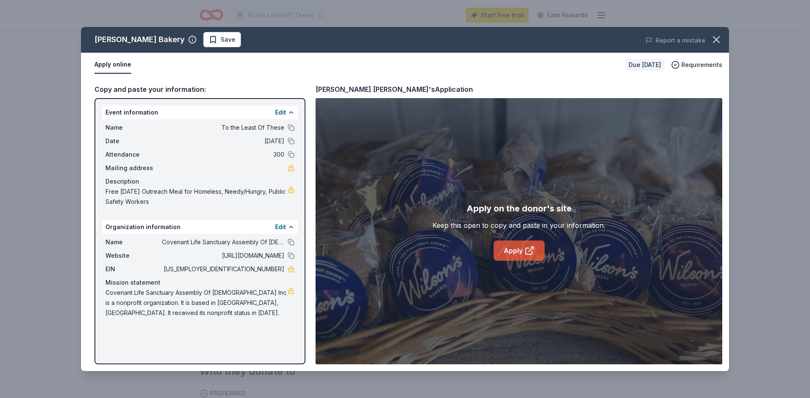
click at [522, 253] on link "Apply" at bounding box center [518, 251] width 51 height 20
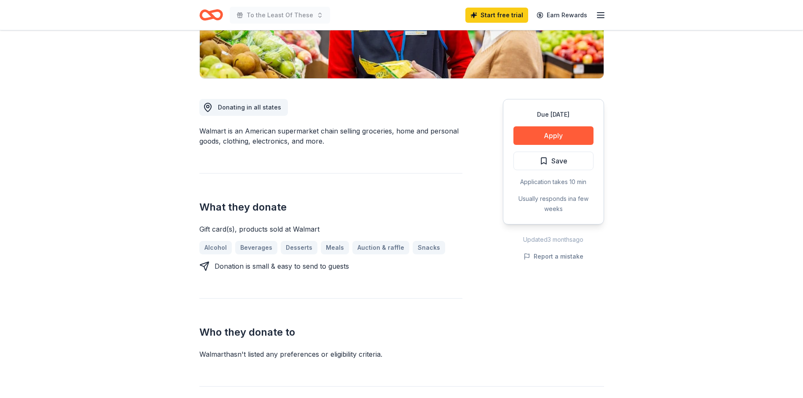
scroll to position [126, 0]
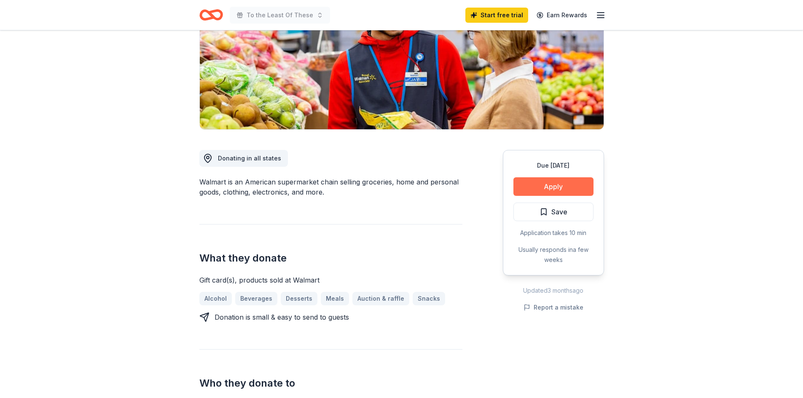
click at [551, 186] on button "Apply" at bounding box center [554, 187] width 80 height 19
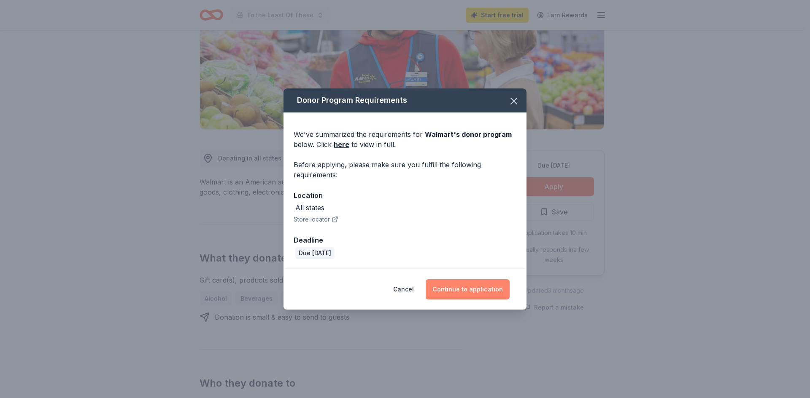
click at [454, 287] on button "Continue to application" at bounding box center [467, 290] width 84 height 20
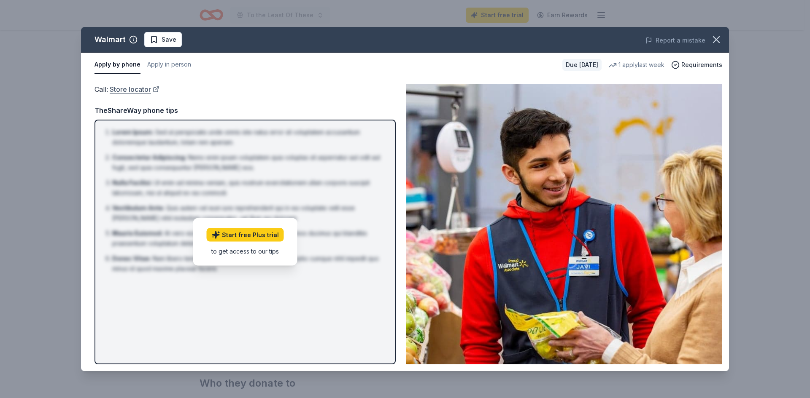
click at [145, 89] on link "Store locator" at bounding box center [135, 89] width 50 height 11
click at [246, 252] on div "to get access to our tips" at bounding box center [245, 251] width 77 height 9
click at [697, 65] on span "Requirements" at bounding box center [701, 65] width 41 height 10
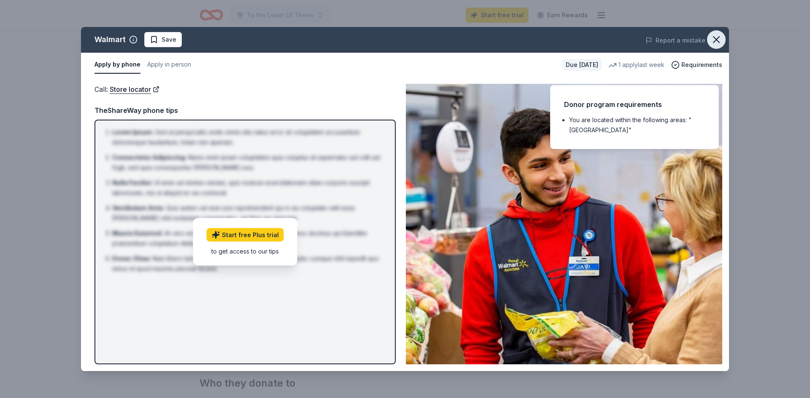
click at [719, 41] on icon "button" at bounding box center [716, 40] width 12 height 12
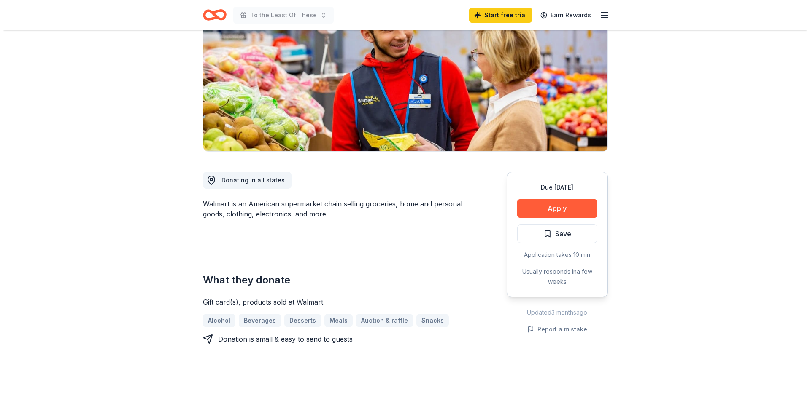
scroll to position [84, 0]
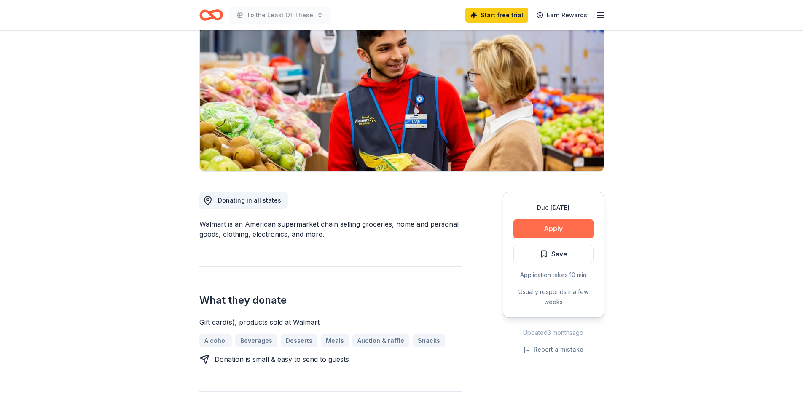
click at [562, 230] on button "Apply" at bounding box center [554, 229] width 80 height 19
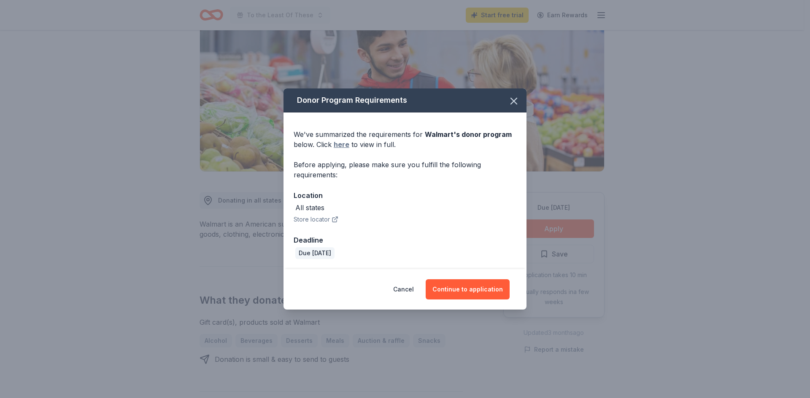
click at [340, 145] on link "here" at bounding box center [342, 145] width 16 height 10
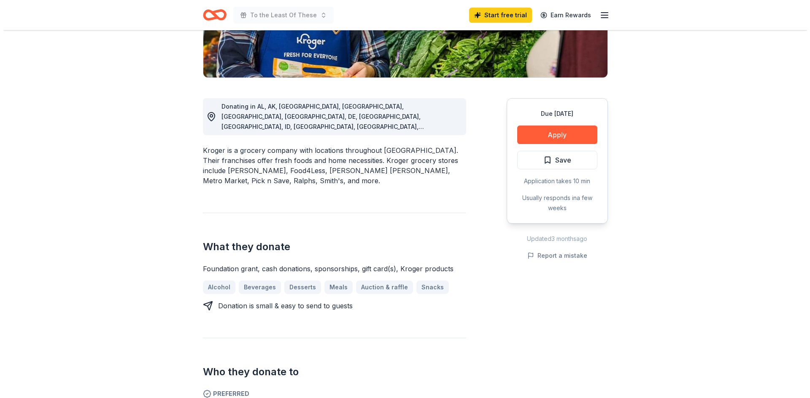
scroll to position [169, 0]
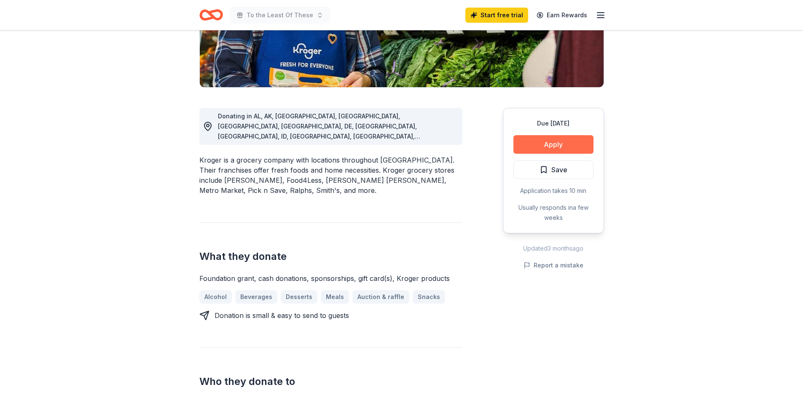
click at [544, 143] on button "Apply" at bounding box center [554, 144] width 80 height 19
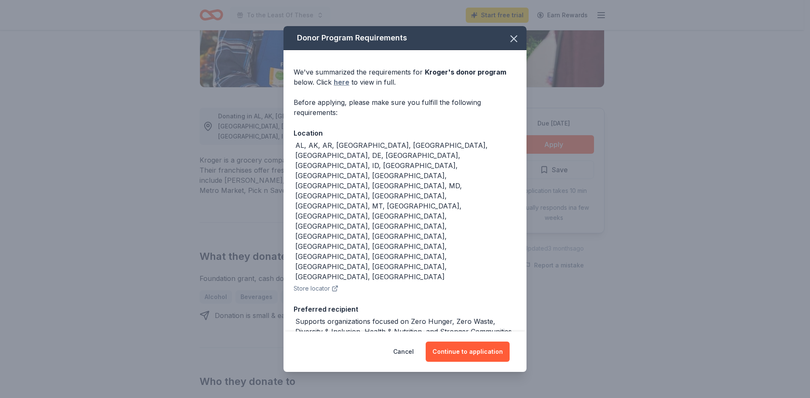
click at [347, 87] on link "here" at bounding box center [342, 82] width 16 height 10
click at [470, 342] on button "Continue to application" at bounding box center [467, 352] width 84 height 20
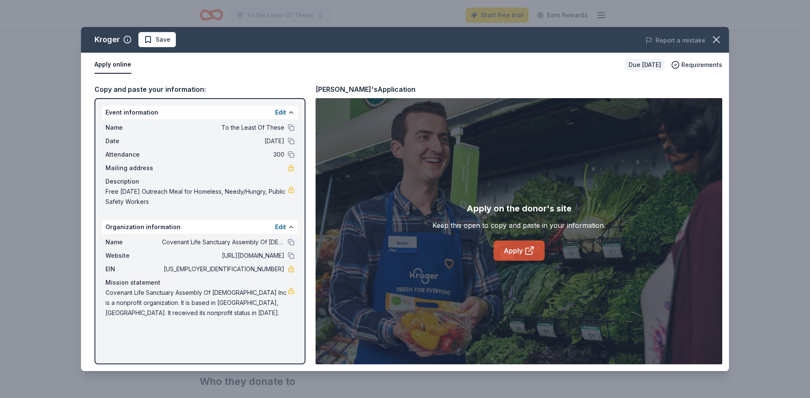
click at [525, 249] on icon at bounding box center [528, 251] width 6 height 6
